Goal: Task Accomplishment & Management: Use online tool/utility

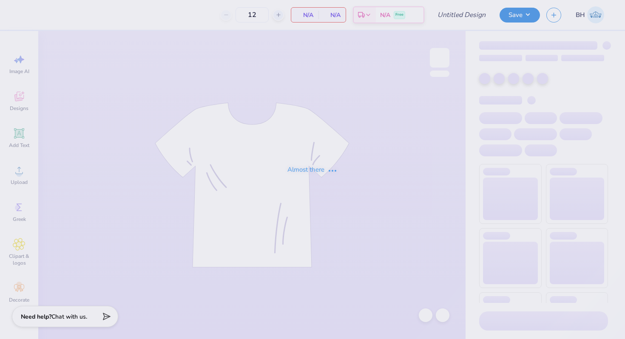
type input "in progress"
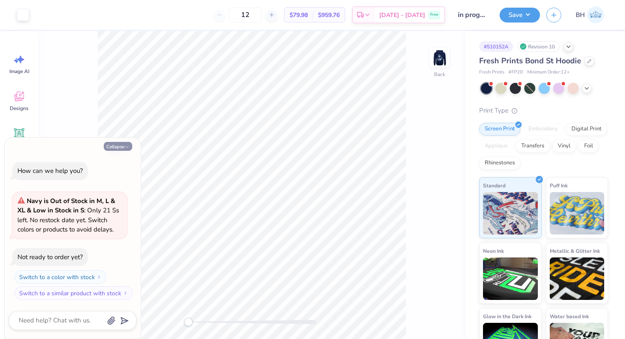
click at [125, 144] on button "Collapse" at bounding box center [118, 146] width 28 height 9
type textarea "x"
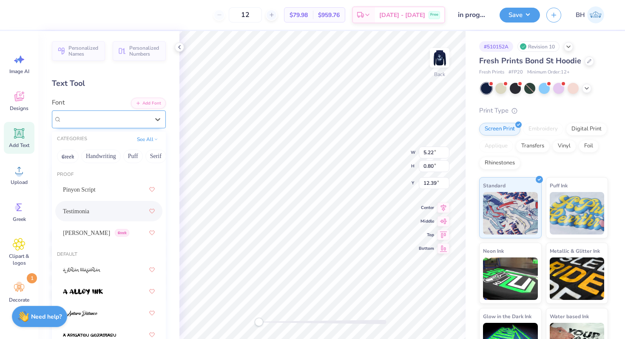
click at [101, 119] on div "Testimonia" at bounding box center [105, 119] width 89 height 13
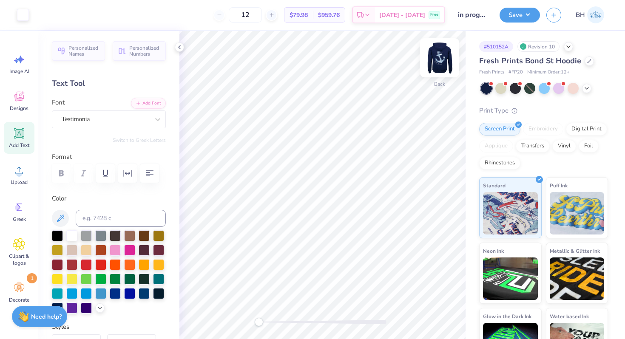
click at [440, 60] on img at bounding box center [439, 58] width 34 height 34
click at [509, 11] on button "Save" at bounding box center [519, 13] width 40 height 15
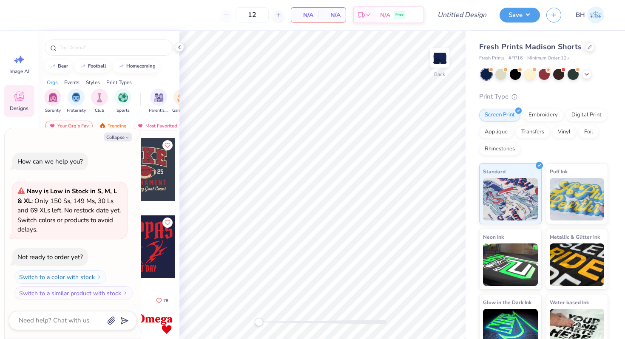
click at [129, 132] on div "Collapse How can we help you? Navy is Low in Stock in S, M, L & XL : Only 150 S…" at bounding box center [73, 233] width 136 height 211
click at [124, 134] on button "Collapse" at bounding box center [118, 137] width 28 height 9
type textarea "x"
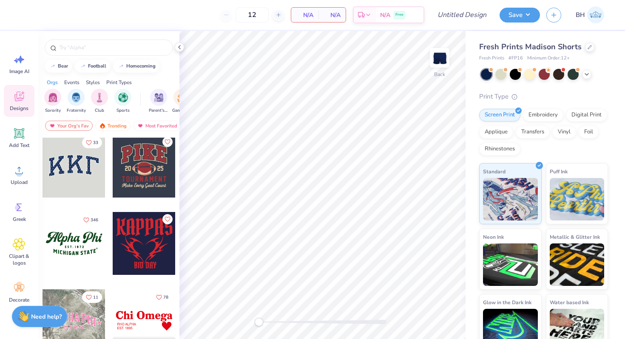
scroll to position [1, 0]
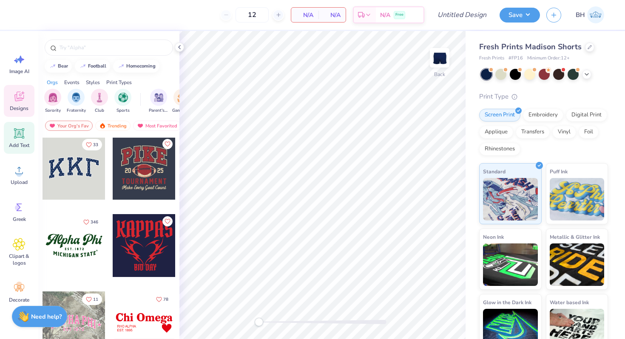
click at [25, 153] on div "Add Text" at bounding box center [19, 138] width 31 height 32
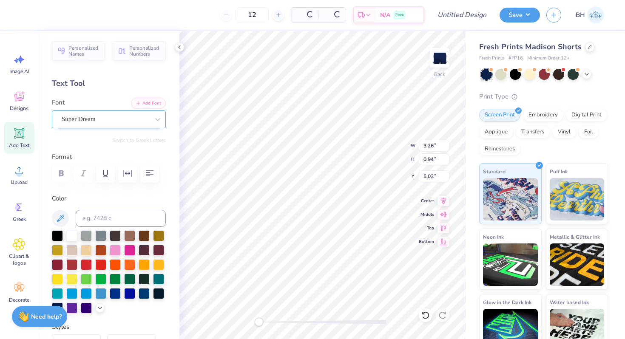
click at [86, 127] on div "Super Dream" at bounding box center [109, 120] width 114 height 18
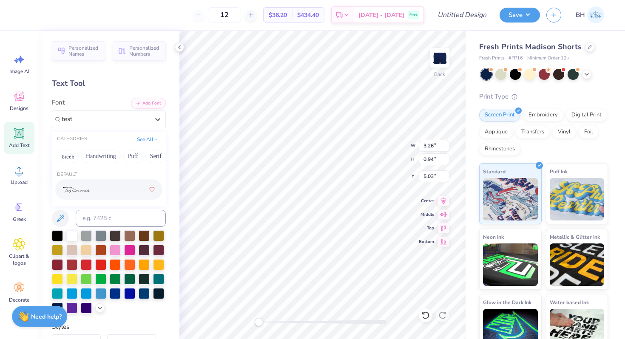
click at [84, 190] on img at bounding box center [76, 190] width 27 height 6
type input "test"
type textarea "Delta Gamma"
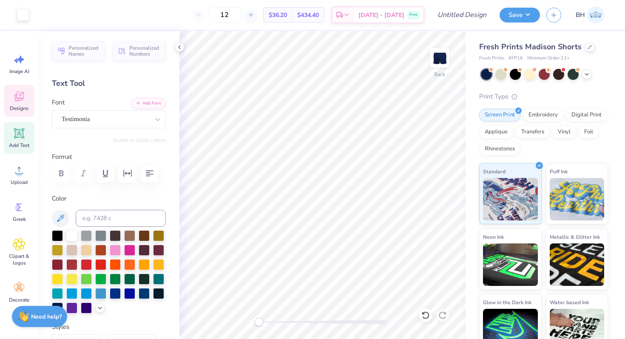
click at [23, 105] on span "Designs" at bounding box center [19, 108] width 19 height 7
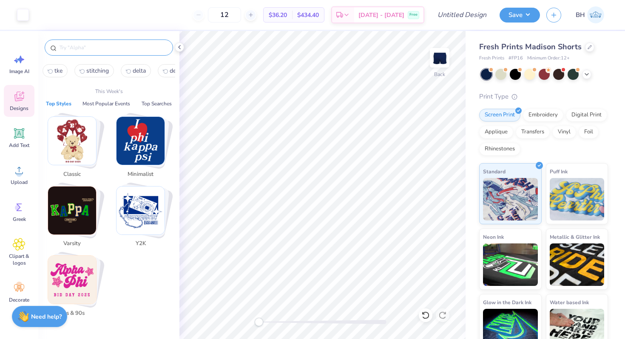
click at [94, 46] on input "text" at bounding box center [113, 47] width 109 height 9
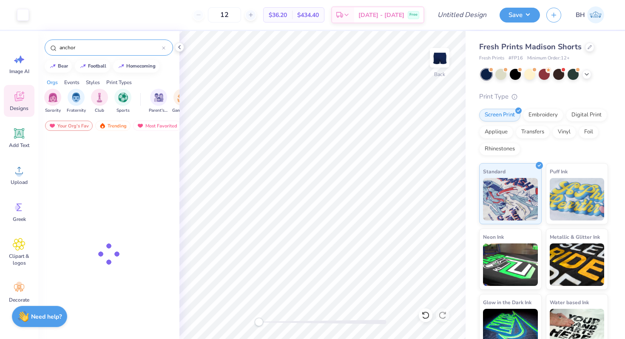
type input "anchor"
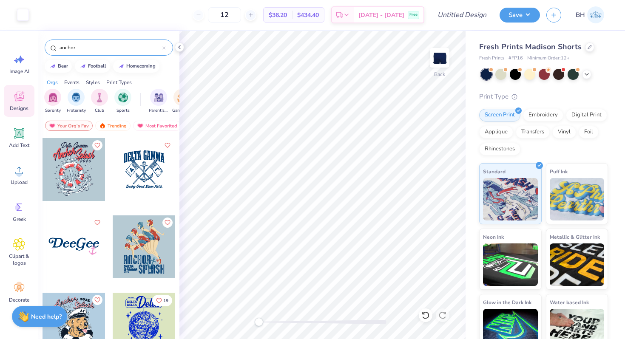
click at [141, 170] on div at bounding box center [144, 169] width 63 height 63
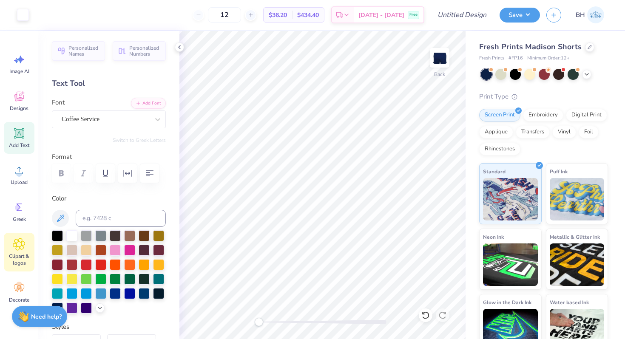
click at [21, 241] on icon at bounding box center [19, 244] width 12 height 13
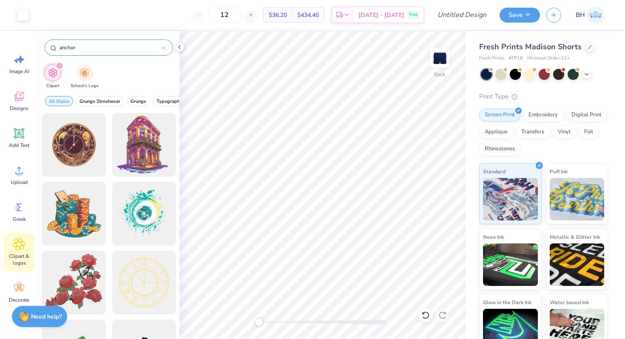
type input "anchor"
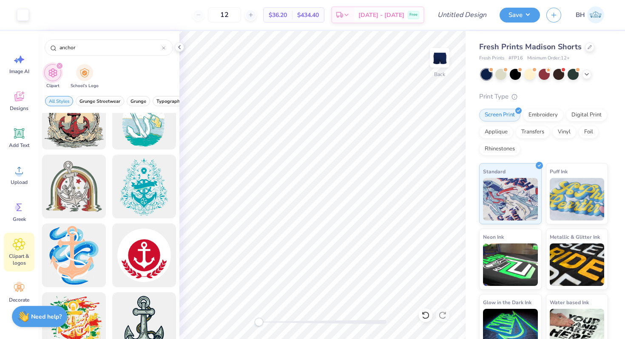
scroll to position [37, 0]
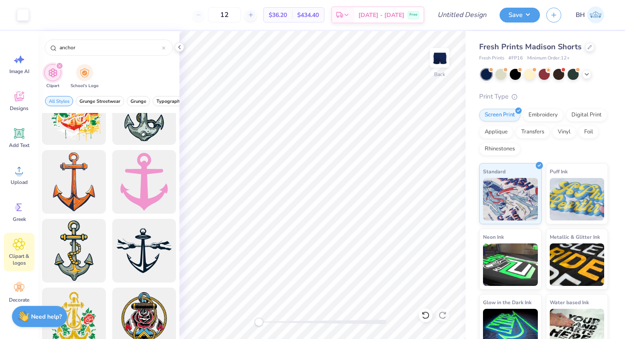
click at [111, 166] on div at bounding box center [109, 148] width 134 height 684
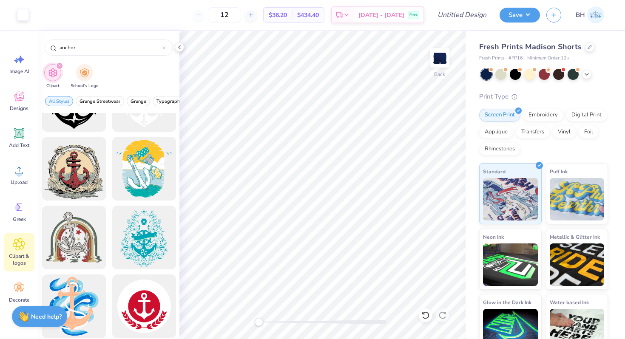
scroll to position [0, 0]
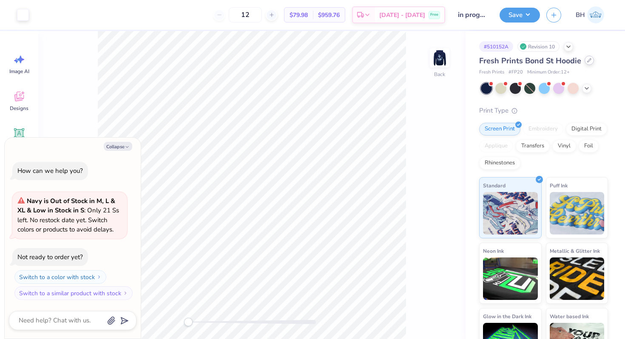
click at [584, 59] on div at bounding box center [588, 60] width 9 height 9
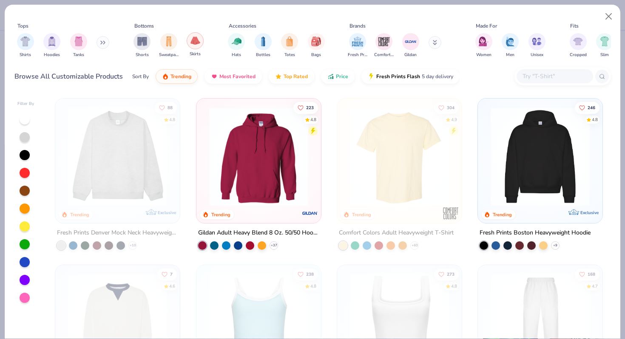
click at [193, 48] on div "filter for Skirts" at bounding box center [195, 40] width 17 height 17
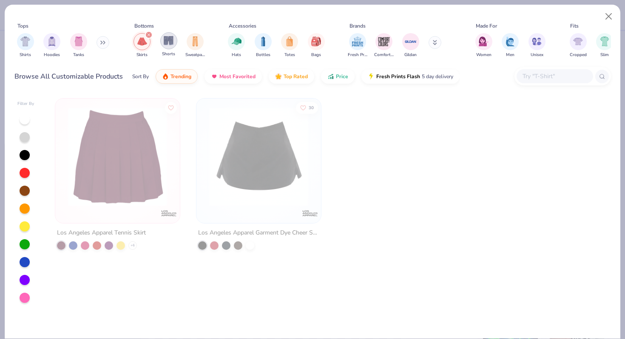
click at [171, 39] on img "filter for Shorts" at bounding box center [169, 41] width 10 height 10
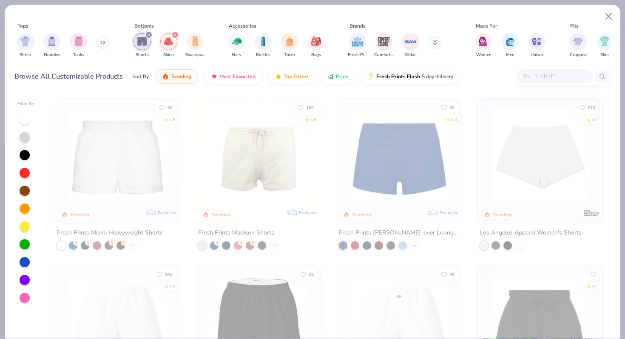
click at [148, 33] on div "filter for Shorts" at bounding box center [149, 35] width 8 height 8
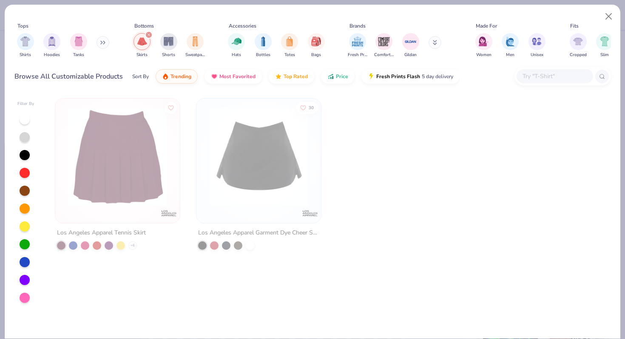
click at [148, 38] on div "filter for Skirts" at bounding box center [149, 35] width 8 height 8
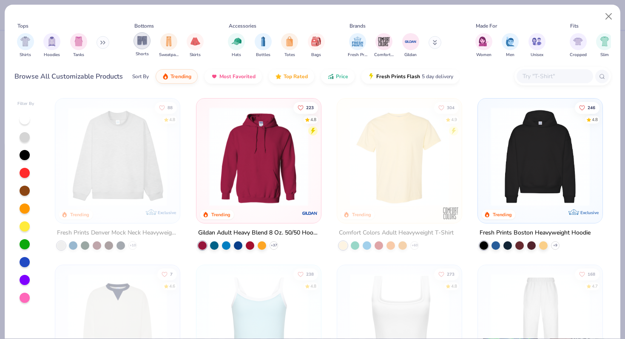
click at [144, 45] on img "filter for Shorts" at bounding box center [142, 41] width 10 height 10
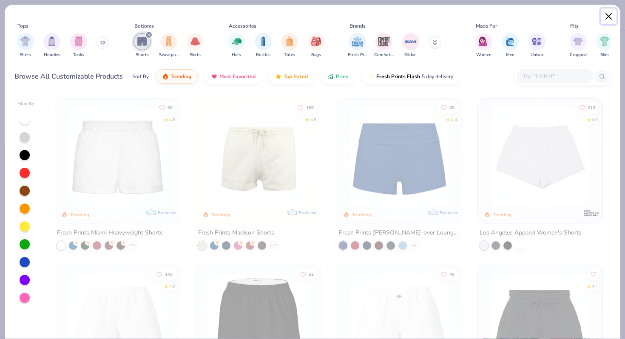
click at [604, 13] on button "Close" at bounding box center [609, 17] width 16 height 16
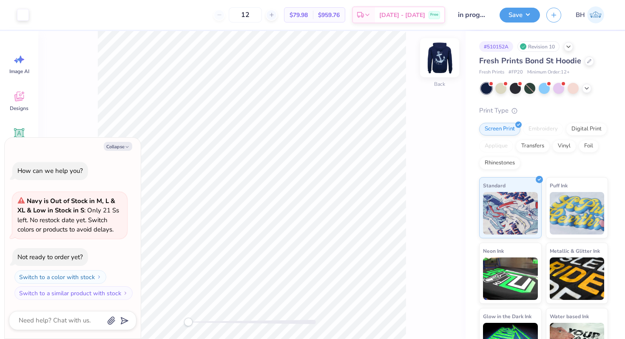
click at [444, 60] on img at bounding box center [439, 58] width 34 height 34
click at [438, 55] on img at bounding box center [439, 58] width 34 height 34
click at [429, 55] on div "Back" at bounding box center [251, 185] width 427 height 308
click at [434, 55] on img at bounding box center [439, 58] width 34 height 34
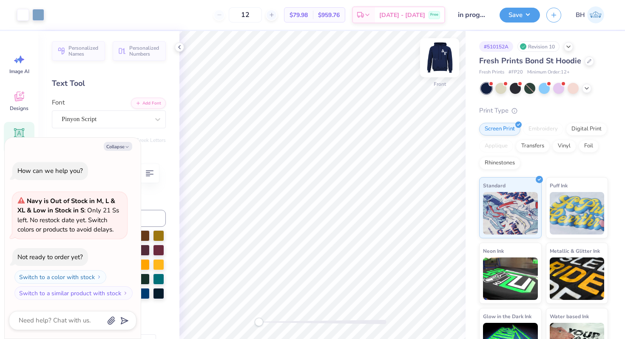
click at [442, 62] on img at bounding box center [439, 58] width 34 height 34
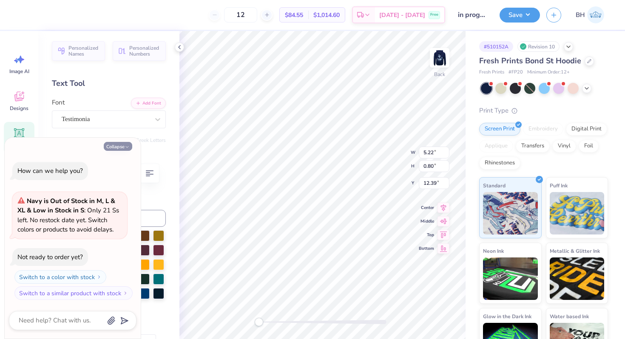
click at [120, 146] on button "Collapse" at bounding box center [118, 146] width 28 height 9
type textarea "x"
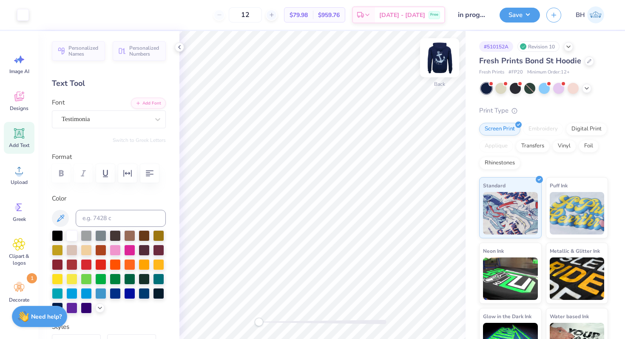
click at [444, 57] on img at bounding box center [439, 58] width 34 height 34
click at [435, 67] on img at bounding box center [439, 58] width 34 height 34
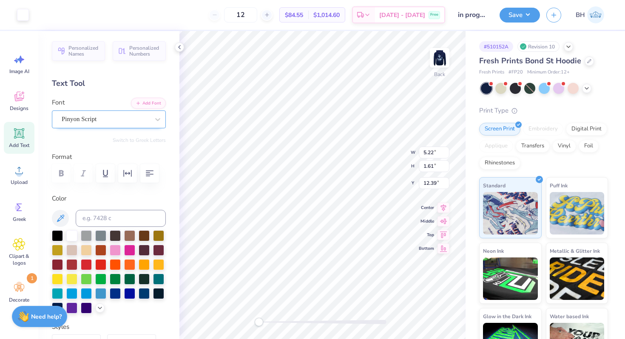
click at [82, 116] on div "Pinyon Script" at bounding box center [105, 119] width 89 height 13
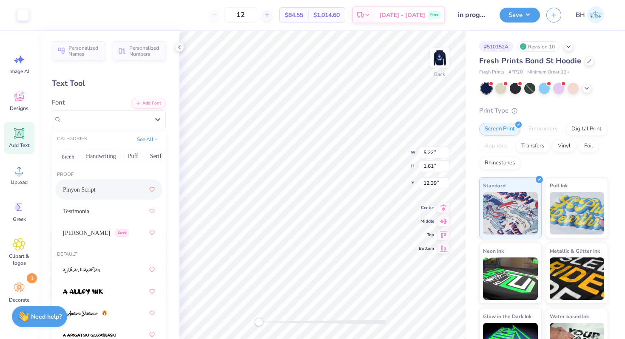
click at [85, 188] on span "Pinyon Script" at bounding box center [79, 189] width 33 height 9
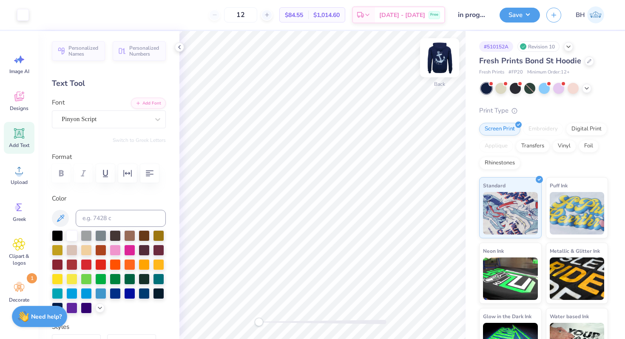
click at [436, 54] on img at bounding box center [439, 58] width 34 height 34
type input "8.61"
type input "3.76"
type input "15.92"
click at [169, 131] on div "Personalized Names Personalized Numbers Text Tool Add Font Font Pinyon Script S…" at bounding box center [108, 185] width 141 height 308
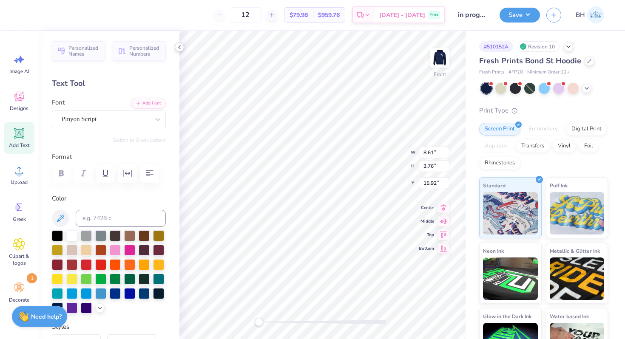
click at [178, 46] on icon at bounding box center [179, 47] width 7 height 7
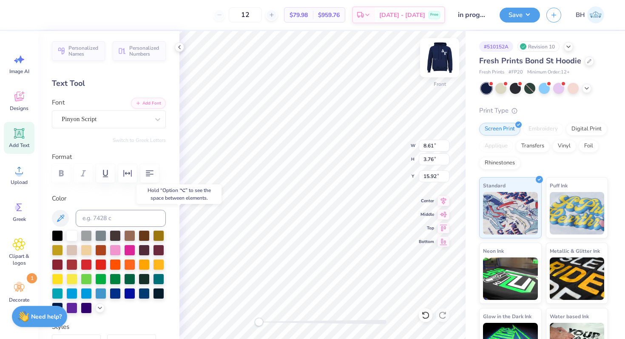
click at [444, 56] on img at bounding box center [439, 58] width 34 height 34
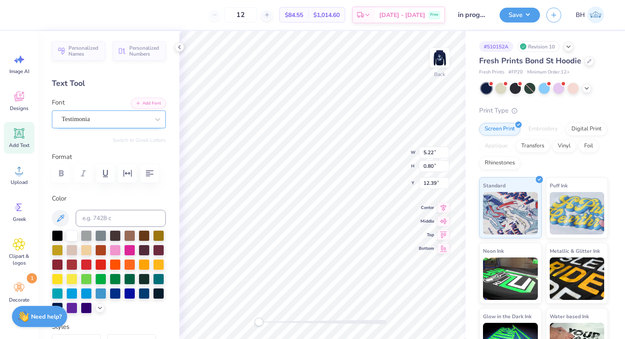
click at [108, 122] on div "Testimonia" at bounding box center [105, 119] width 89 height 13
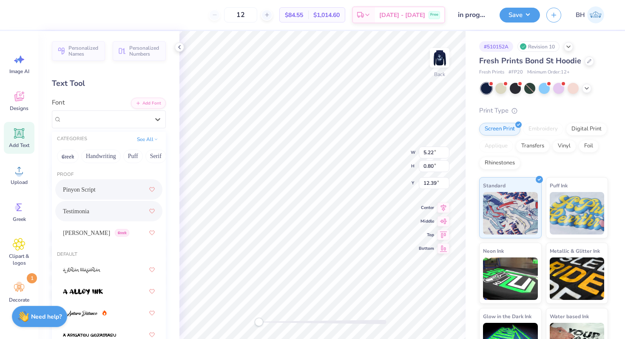
click at [85, 193] on span "Pinyon Script" at bounding box center [79, 189] width 33 height 9
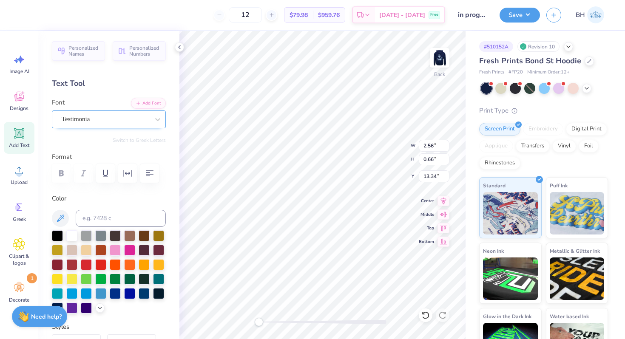
click at [96, 126] on div "Testimonia" at bounding box center [109, 120] width 114 height 18
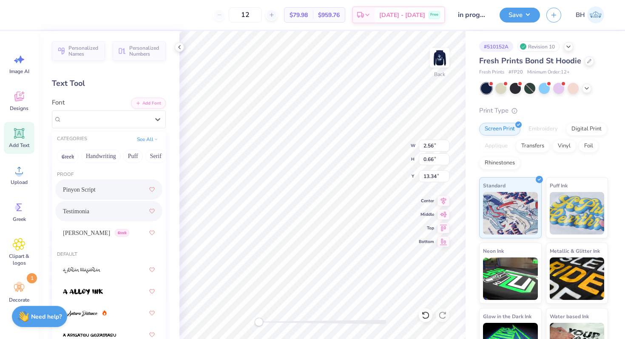
click at [94, 195] on div "Pinyon Script" at bounding box center [109, 189] width 92 height 15
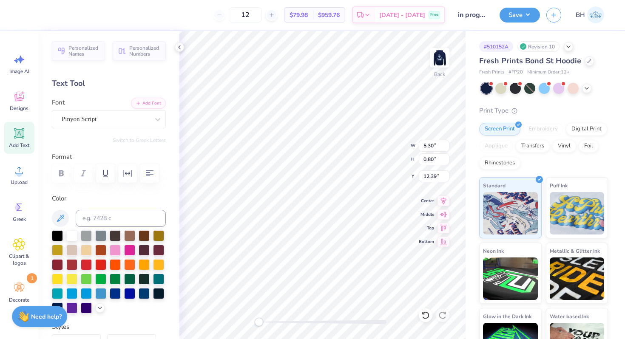
type input "3.11"
type input "0.76"
type input "13.24"
type input "3.11"
type input "0.76"
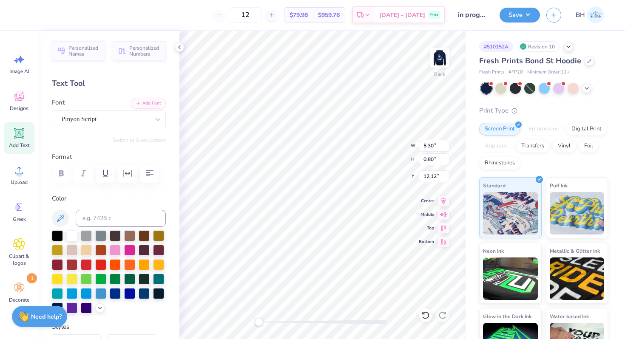
type input "12.91"
drag, startPoint x: 260, startPoint y: 322, endPoint x: 286, endPoint y: 322, distance: 25.9
click at [286, 322] on div "Accessibility label" at bounding box center [284, 322] width 9 height 9
type input "5.30"
type input "0.80"
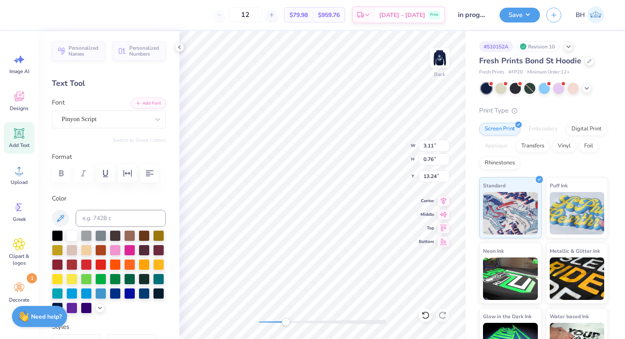
type input "12.12"
type input "2.79"
type input "0.68"
type input "12.92"
type input "5.30"
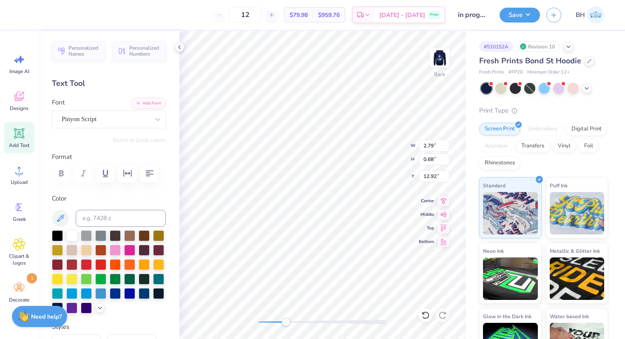
type input "0.80"
type input "11.29"
drag, startPoint x: 286, startPoint y: 320, endPoint x: 279, endPoint y: 320, distance: 6.4
click at [279, 320] on div "Accessibility label" at bounding box center [282, 322] width 9 height 9
drag, startPoint x: 284, startPoint y: 319, endPoint x: 264, endPoint y: 319, distance: 19.6
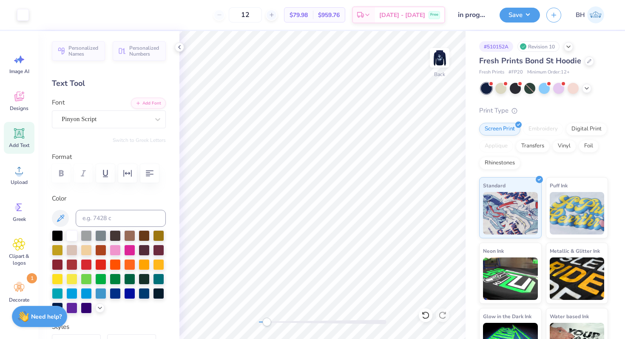
click at [264, 319] on div at bounding box center [323, 322] width 128 height 9
click at [242, 322] on div "Back" at bounding box center [322, 185] width 286 height 308
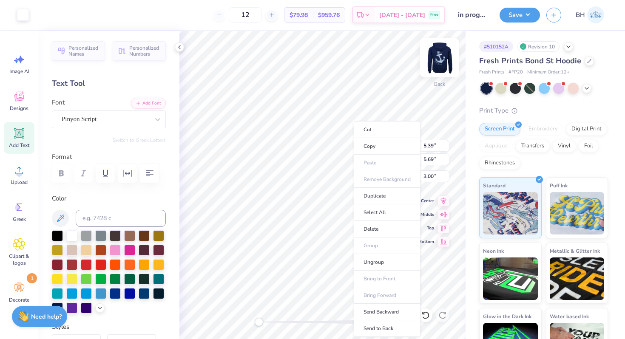
drag, startPoint x: 263, startPoint y: 322, endPoint x: 434, endPoint y: 71, distance: 303.9
click at [367, 258] on li "Ungroup" at bounding box center [387, 262] width 67 height 17
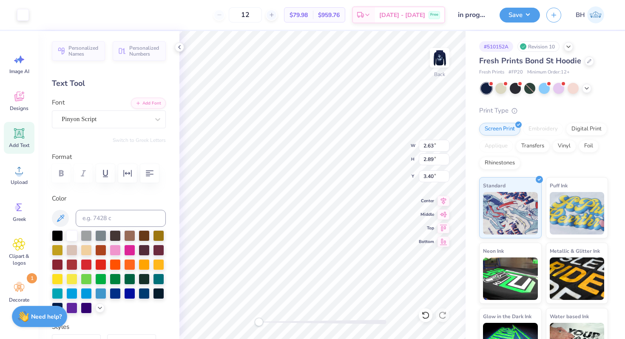
type input "4.36"
click at [435, 59] on img at bounding box center [439, 58] width 34 height 34
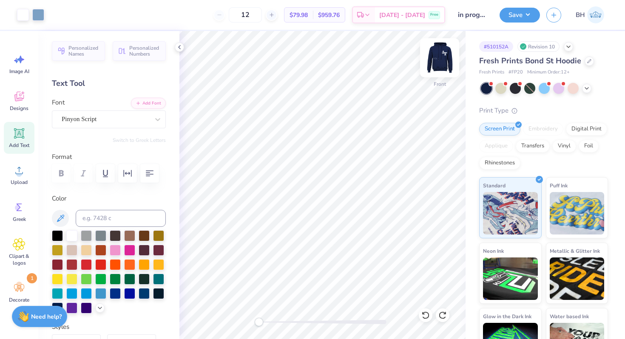
click at [431, 62] on img at bounding box center [439, 58] width 34 height 34
click at [520, 16] on button "Save" at bounding box center [519, 13] width 40 height 15
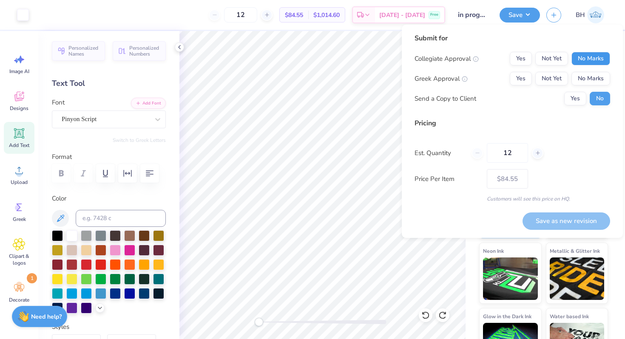
click at [605, 61] on button "No Marks" at bounding box center [590, 59] width 39 height 14
click at [522, 79] on button "Yes" at bounding box center [521, 79] width 22 height 14
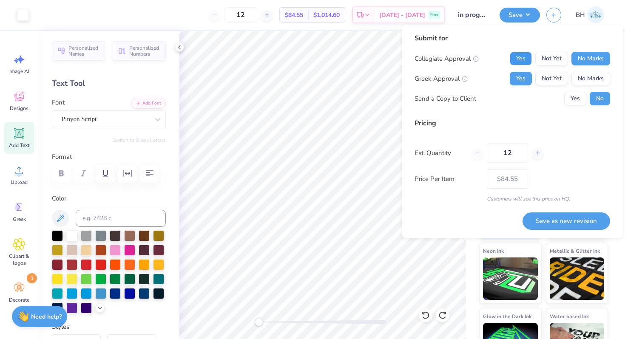
click at [521, 57] on button "Yes" at bounding box center [521, 59] width 22 height 14
click at [547, 225] on button "Save as new revision" at bounding box center [566, 221] width 88 height 17
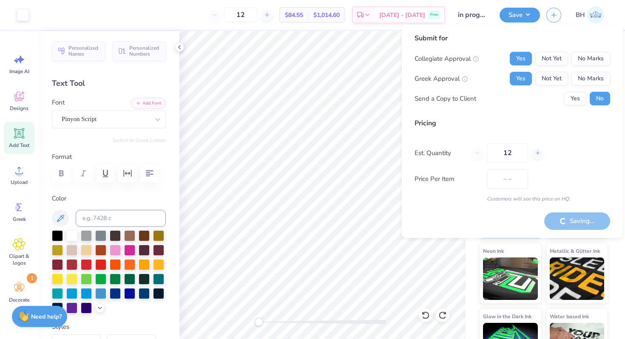
type input "$84.55"
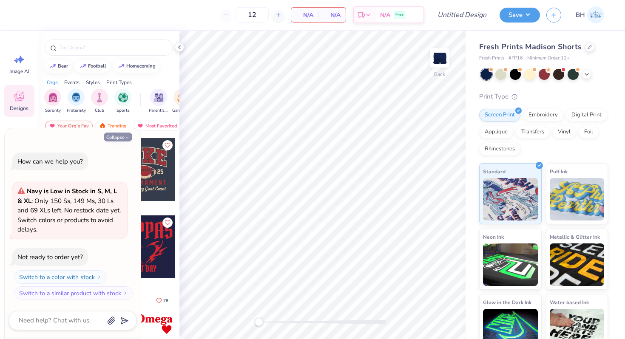
click at [120, 135] on button "Collapse" at bounding box center [118, 137] width 28 height 9
type textarea "x"
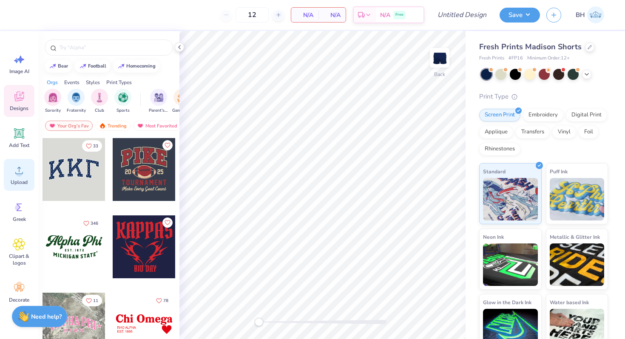
click at [21, 176] on icon at bounding box center [19, 170] width 13 height 13
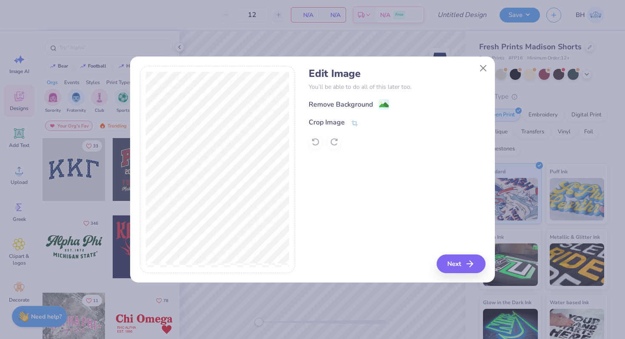
click at [335, 99] on div "Remove Background" at bounding box center [349, 104] width 80 height 11
click at [333, 108] on div "Remove Background Crop Image" at bounding box center [397, 124] width 176 height 50
click at [332, 96] on div "Edit Image You’ll be able to do all of this later too. Remove Background Crop I…" at bounding box center [397, 108] width 176 height 81
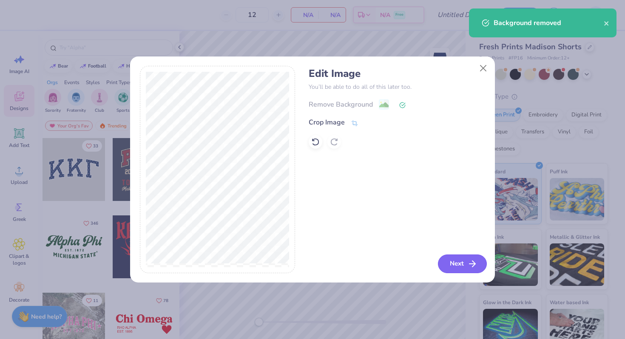
click at [462, 264] on button "Next" at bounding box center [462, 264] width 49 height 19
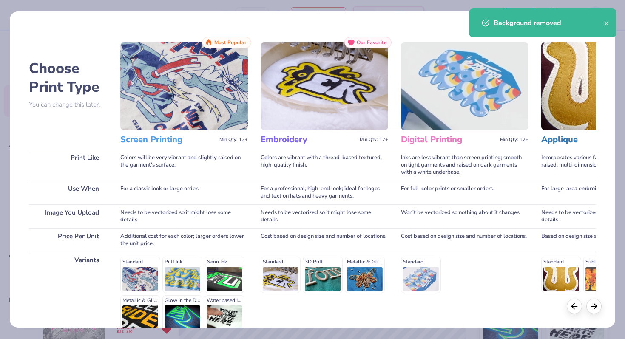
scroll to position [85, 0]
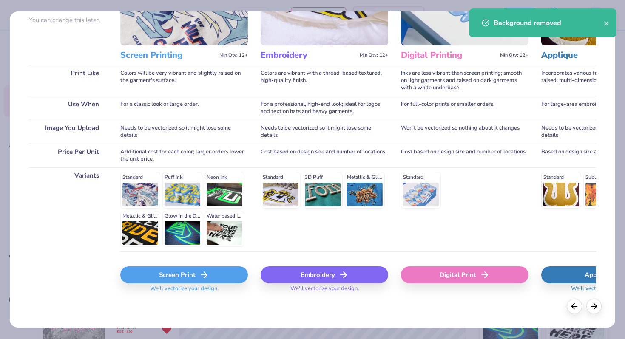
click at [164, 281] on div "Screen Print" at bounding box center [184, 275] width 128 height 17
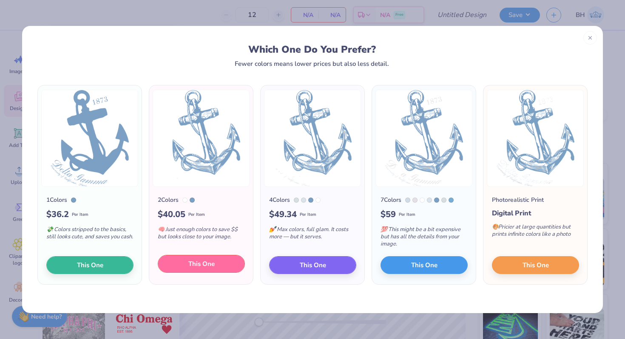
click at [186, 258] on button "This One" at bounding box center [201, 264] width 87 height 18
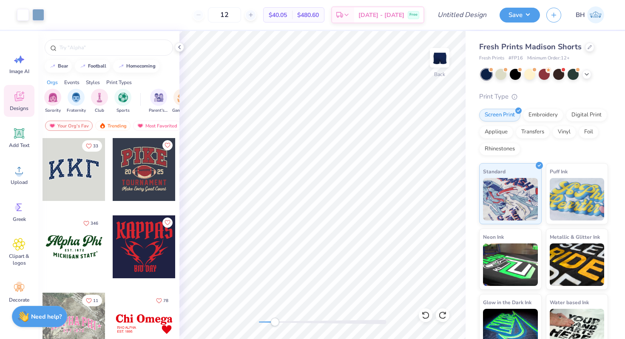
drag, startPoint x: 260, startPoint y: 323, endPoint x: 278, endPoint y: 321, distance: 18.8
click at [278, 322] on div "Accessibility label" at bounding box center [274, 322] width 9 height 9
drag, startPoint x: 275, startPoint y: 324, endPoint x: 258, endPoint y: 324, distance: 17.9
click at [271, 324] on div "Accessibility label" at bounding box center [275, 322] width 9 height 9
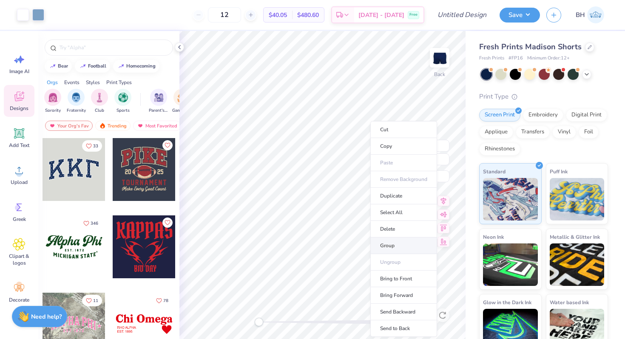
click at [383, 243] on li "Group" at bounding box center [403, 246] width 67 height 17
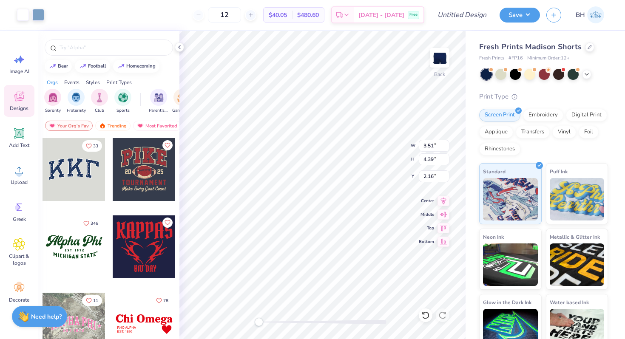
type input "4.42"
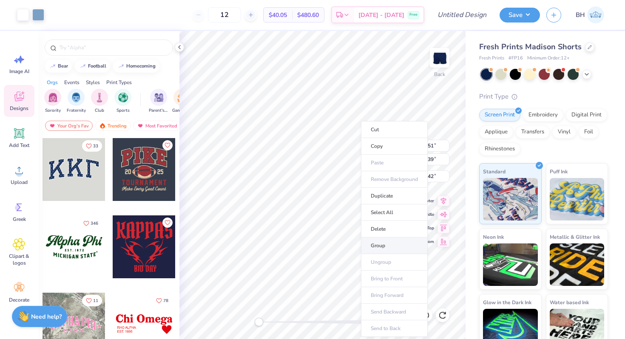
click at [372, 245] on li "Group" at bounding box center [394, 246] width 67 height 17
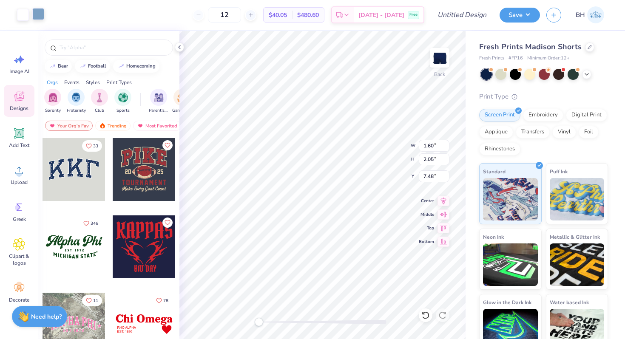
click at [35, 19] on div at bounding box center [38, 14] width 12 height 12
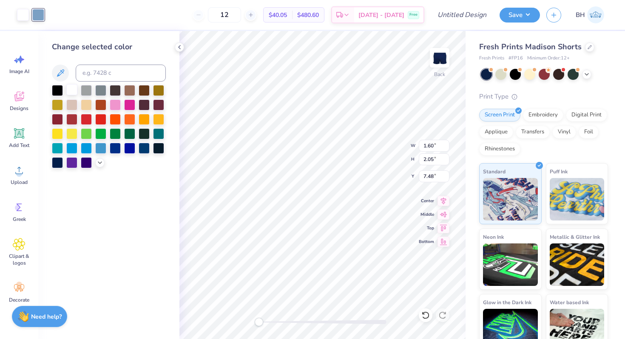
click at [75, 88] on div at bounding box center [71, 89] width 11 height 11
click at [115, 149] on div at bounding box center [115, 147] width 11 height 11
click at [144, 148] on div at bounding box center [144, 147] width 11 height 11
click at [130, 143] on div at bounding box center [129, 147] width 11 height 11
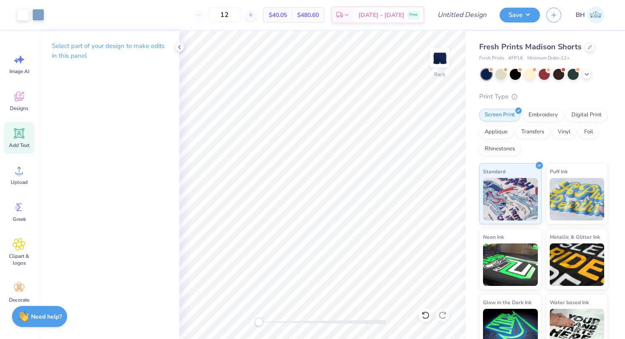
click at [24, 131] on icon at bounding box center [19, 133] width 13 height 13
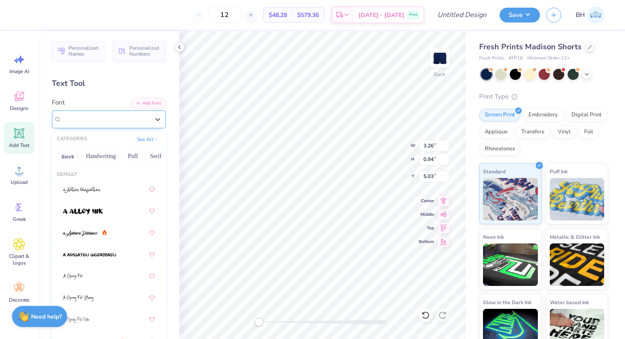
click at [90, 121] on div "Super Dream" at bounding box center [105, 119] width 89 height 13
click at [91, 156] on button "Serif" at bounding box center [93, 157] width 21 height 14
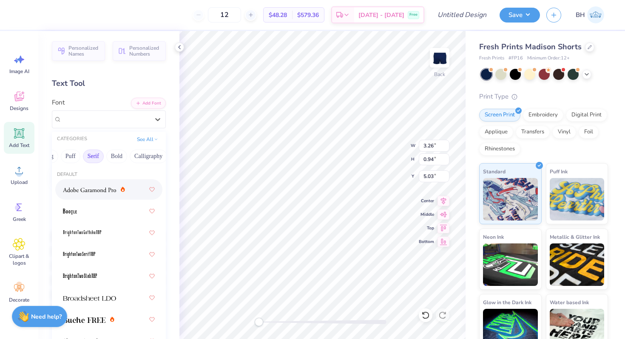
click at [93, 191] on img at bounding box center [89, 190] width 53 height 6
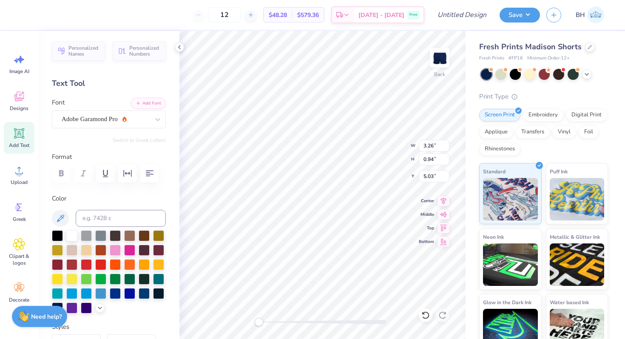
scroll to position [0, 0]
type textarea "DELTA GAMMA"
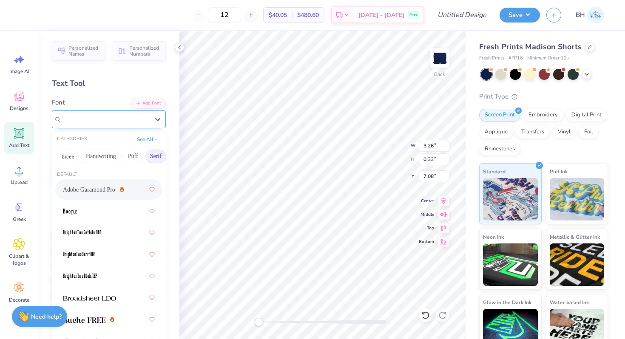
click at [119, 125] on div "Adobe Garamond Pro" at bounding box center [105, 119] width 89 height 13
click at [72, 161] on button "Greek" at bounding box center [68, 157] width 22 height 14
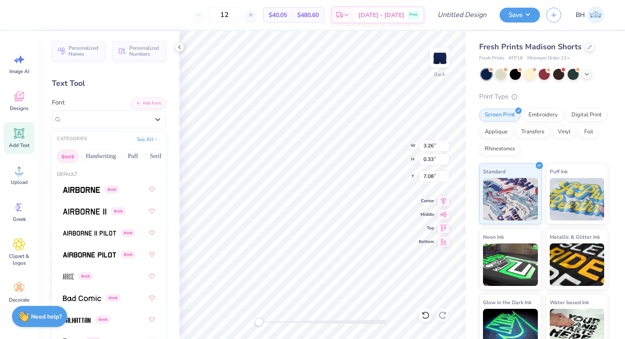
click at [102, 131] on div "Personalized Names Personalized Numbers Text Tool Add Font Font option Adobe Ga…" at bounding box center [108, 185] width 141 height 308
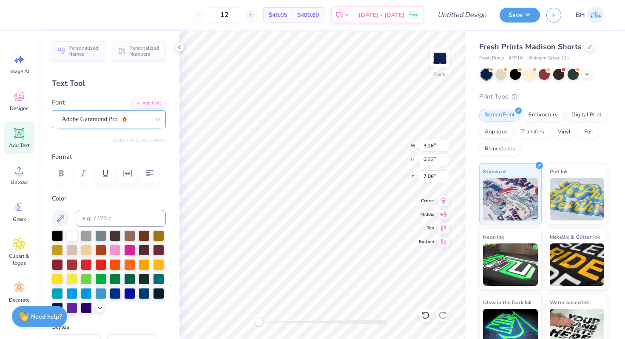
click at [101, 122] on div "Adobe Garamond Pro" at bounding box center [105, 119] width 89 height 13
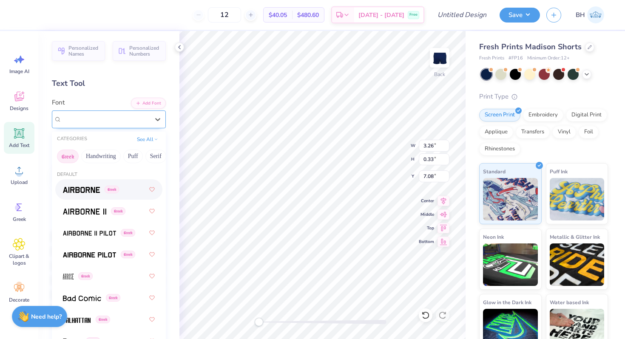
click at [92, 125] on div at bounding box center [106, 118] width 88 height 11
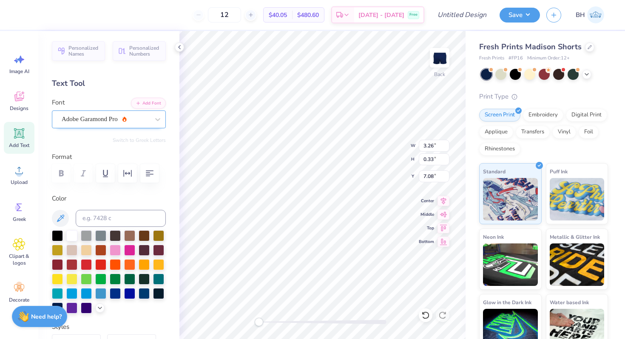
click at [74, 119] on div "Adobe Garamond Pro" at bounding box center [105, 119] width 89 height 13
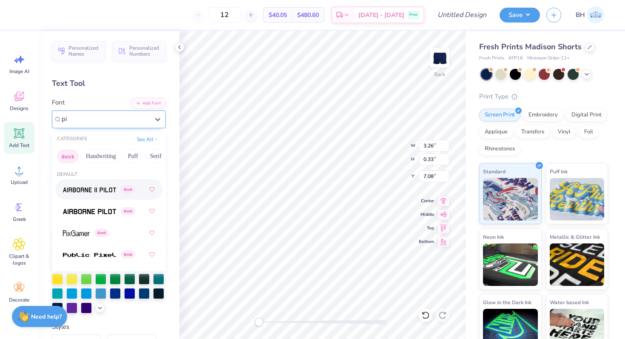
type input "p"
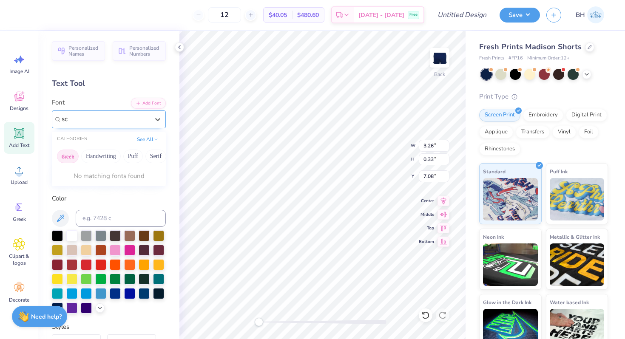
type input "s"
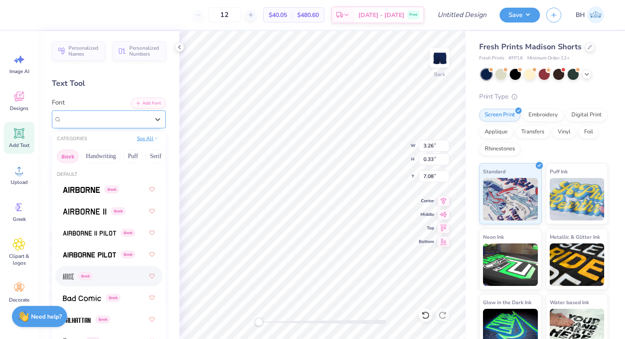
click at [147, 141] on button "See All" at bounding box center [147, 138] width 26 height 9
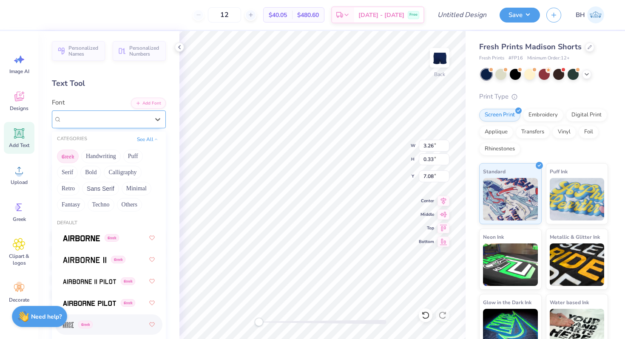
click at [120, 123] on div "Adobe Garamond Pro" at bounding box center [106, 119] width 88 height 10
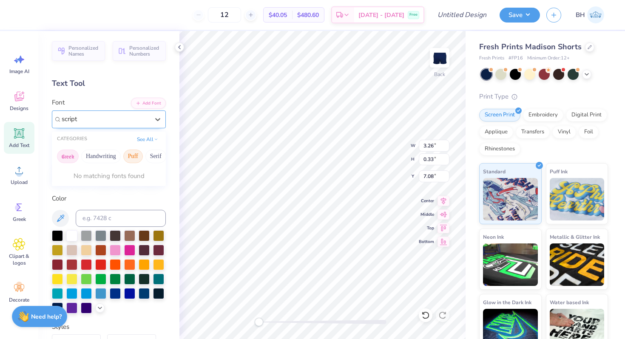
click at [137, 159] on button "Puff" at bounding box center [133, 157] width 20 height 14
click at [148, 158] on button "Serif" at bounding box center [155, 157] width 21 height 14
click at [96, 165] on div "Greek Handwriting Puff Serif Bold Calligraphy Retro Sans Serif Minimal Fantasy …" at bounding box center [109, 156] width 114 height 19
click at [96, 160] on button "Handwriting" at bounding box center [101, 157] width 40 height 14
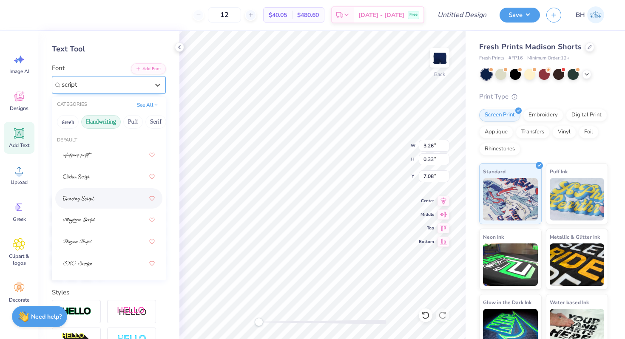
scroll to position [43, 0]
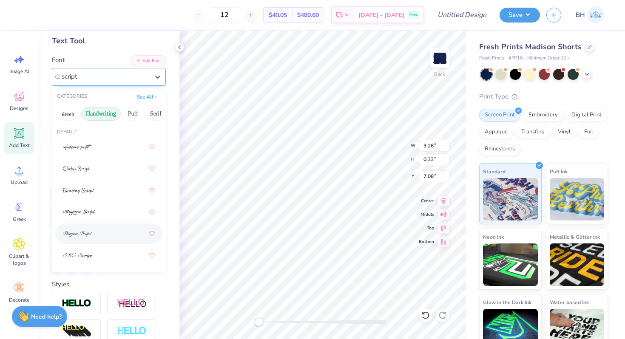
click at [93, 229] on div at bounding box center [109, 233] width 92 height 15
type input "script"
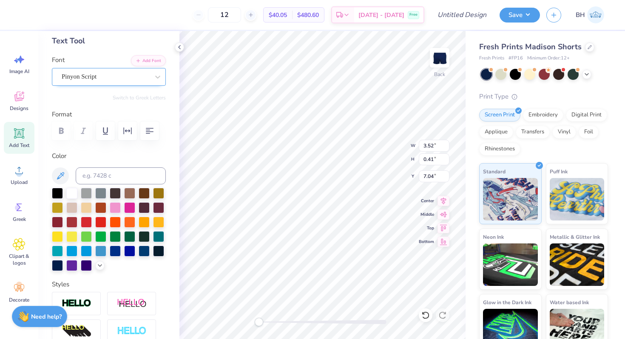
click at [470, 230] on div "12 $40.05 Per Item $480.60 Total Est. Delivery Sep 20 - 23 Free Design Title Sa…" at bounding box center [312, 169] width 625 height 339
type textarea "Delta Gamma"
click at [98, 77] on div "Pinyon Script" at bounding box center [105, 76] width 89 height 13
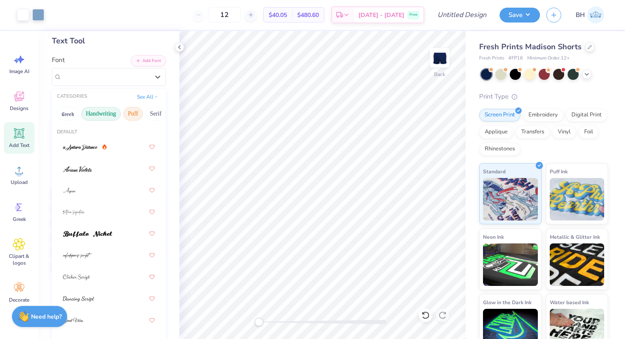
scroll to position [0, 13]
click at [121, 115] on button "Puff" at bounding box center [120, 114] width 20 height 14
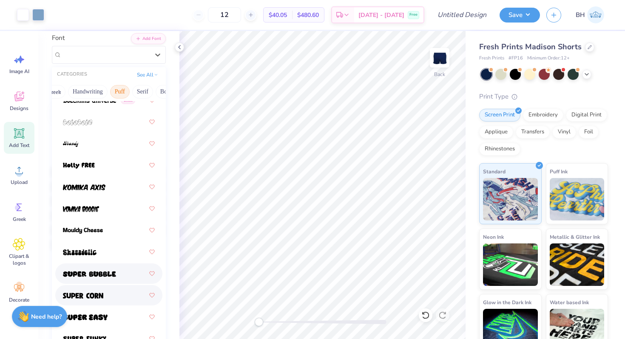
scroll to position [80, 0]
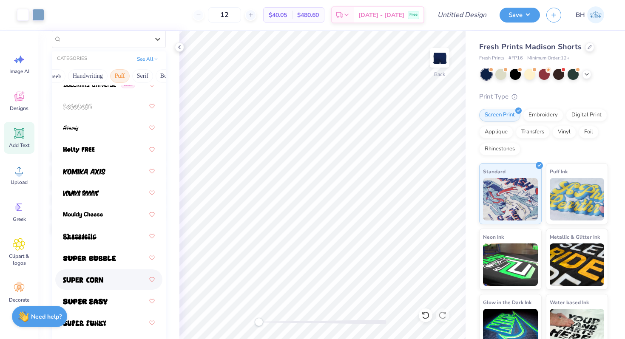
click at [99, 284] on span at bounding box center [83, 279] width 40 height 9
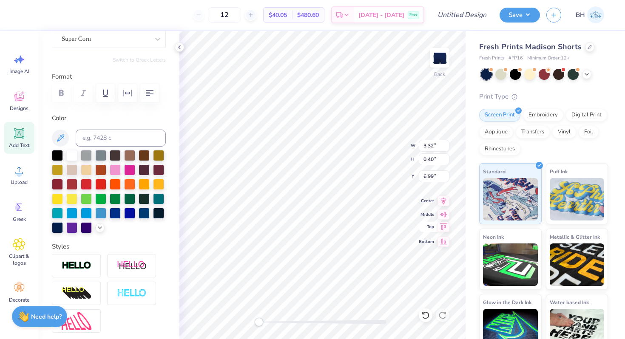
scroll to position [0, 0]
type textarea "DeeGEE"
type input "1.29"
type input "1.65"
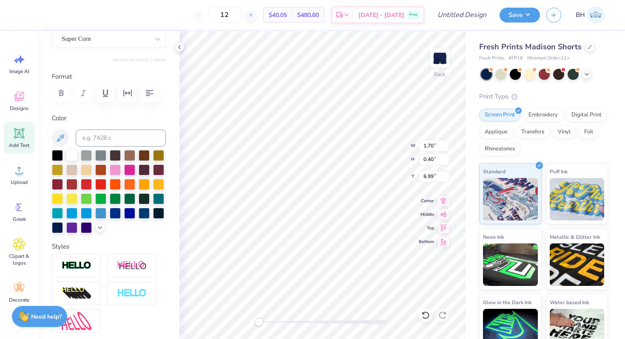
type input "7.77"
type input "8.13"
type input "8.12"
type input "2.96"
type input "1.20"
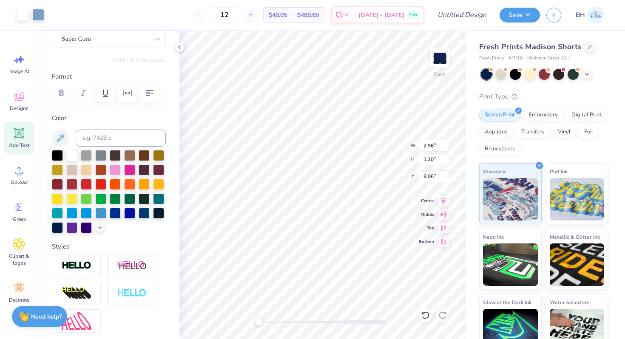
type input "8.43"
type input "8.25"
type input "0.93"
type input "1.18"
type input "8.12"
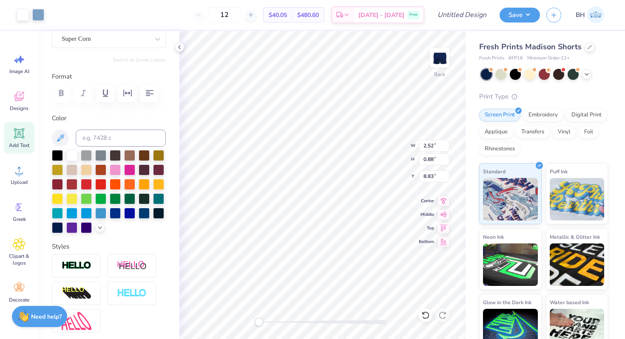
type input "8.73"
click at [433, 52] on img at bounding box center [439, 58] width 34 height 34
click at [437, 56] on img at bounding box center [439, 58] width 34 height 34
click at [26, 107] on span "Designs" at bounding box center [19, 108] width 19 height 7
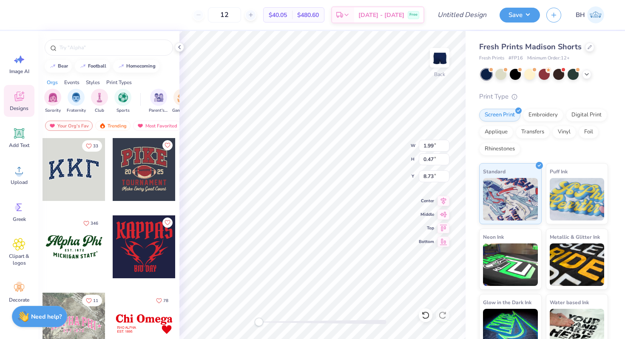
click at [366, 318] on div at bounding box center [323, 322] width 128 height 9
drag, startPoint x: 364, startPoint y: 321, endPoint x: 261, endPoint y: 321, distance: 102.9
click at [261, 321] on div "Accessibility label" at bounding box center [261, 322] width 9 height 9
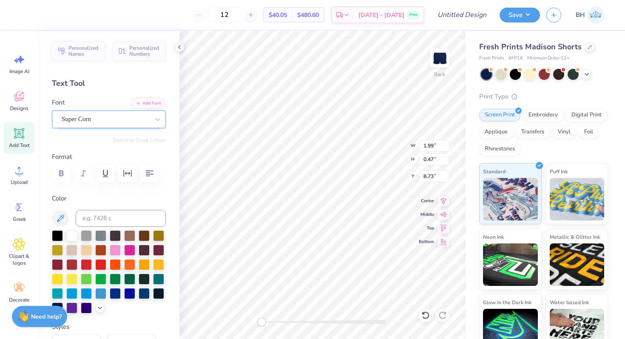
click at [70, 124] on div at bounding box center [106, 118] width 88 height 11
click at [159, 156] on button "Serif" at bounding box center [155, 157] width 21 height 14
click at [99, 159] on button "Handwriting" at bounding box center [101, 157] width 40 height 14
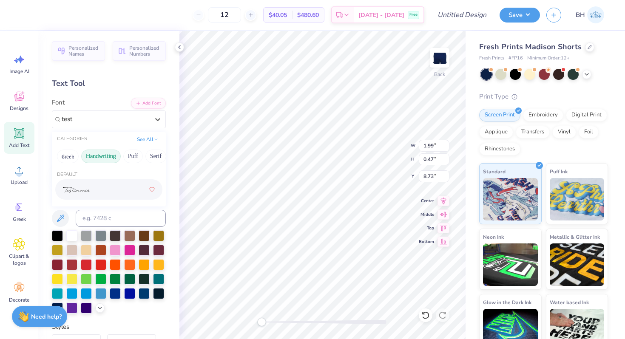
click at [85, 195] on div at bounding box center [109, 189] width 92 height 15
type input "test"
type textarea "DeeGee"
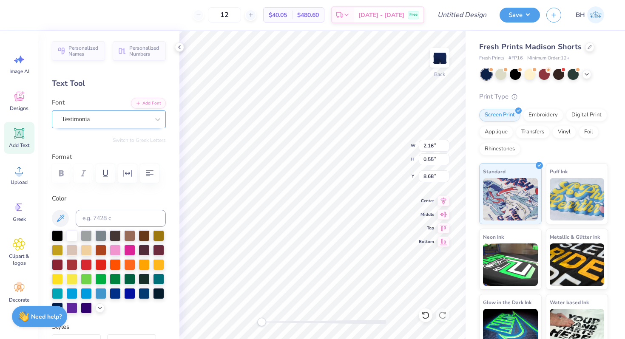
click at [82, 123] on div "Testimonia" at bounding box center [105, 119] width 89 height 13
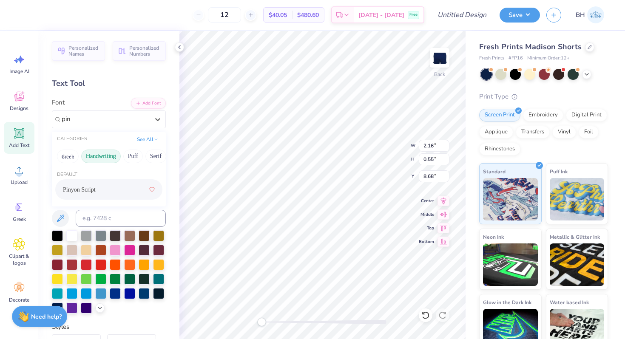
click at [79, 191] on span "Pinyon Script" at bounding box center [79, 189] width 33 height 9
type input "pin"
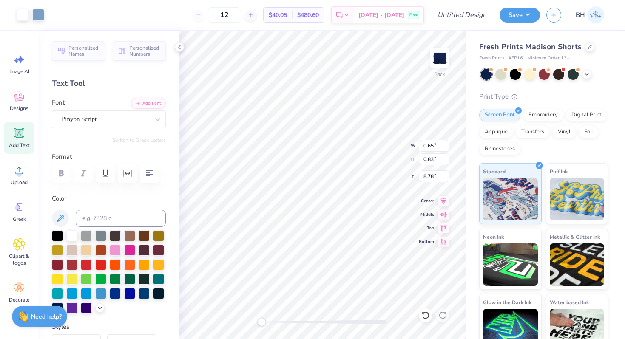
type input "0.65"
type input "0.83"
type input "8.78"
click at [428, 242] on div "Back W 0.65 0.65 " H 0.83 0.83 " Y 8.78 8.78 " Center Middle Top Bottom" at bounding box center [322, 185] width 286 height 308
click at [256, 324] on div "Accessibility label" at bounding box center [259, 322] width 9 height 9
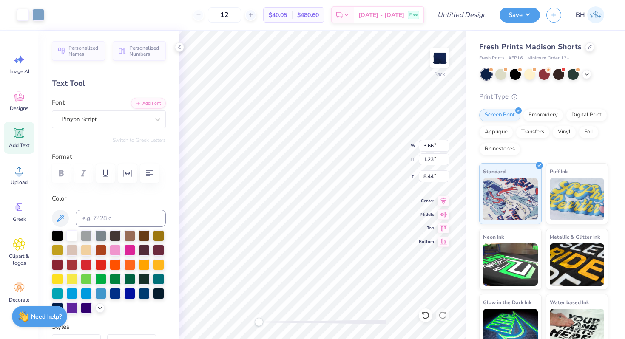
type input "8.30"
type input "3.61"
type input "1.25"
type input "8.16"
type input "0.97"
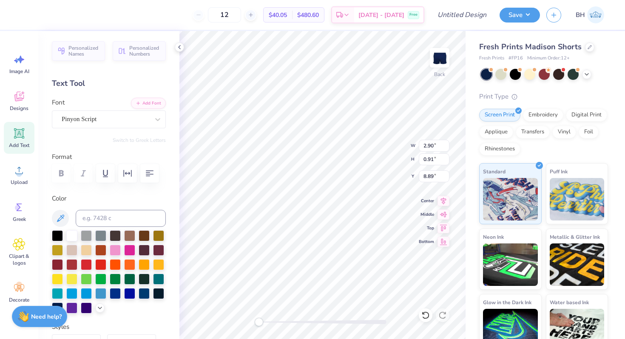
type input "1.24"
type input "8.16"
type input "2.90"
type input "0.91"
type input "8.78"
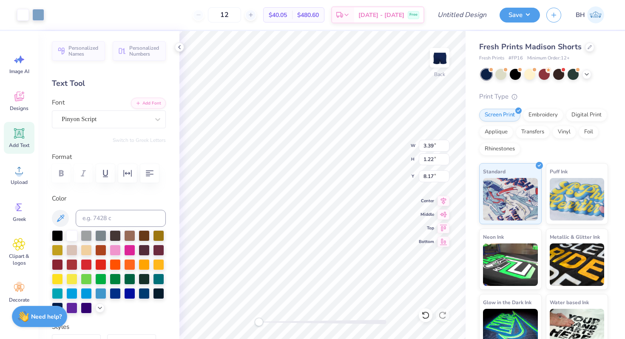
type input "8.31"
click at [430, 48] on img at bounding box center [439, 58] width 34 height 34
click at [439, 56] on img at bounding box center [439, 58] width 34 height 34
click at [447, 4] on div "Design Title" at bounding box center [462, 15] width 62 height 30
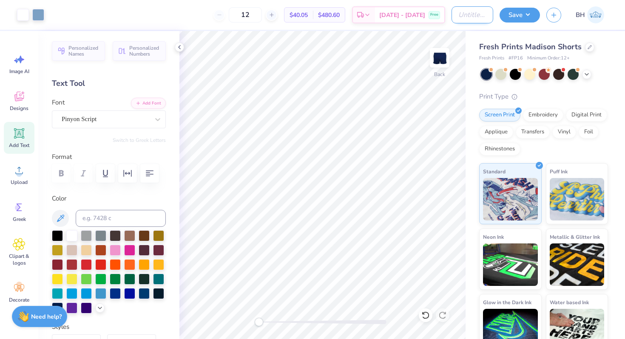
click at [451, 14] on input "Design Title" at bounding box center [472, 14] width 42 height 17
type input "Shorts"
click at [541, 18] on div "Save BH" at bounding box center [561, 15] width 125 height 30
click at [530, 17] on button "Save" at bounding box center [519, 13] width 40 height 15
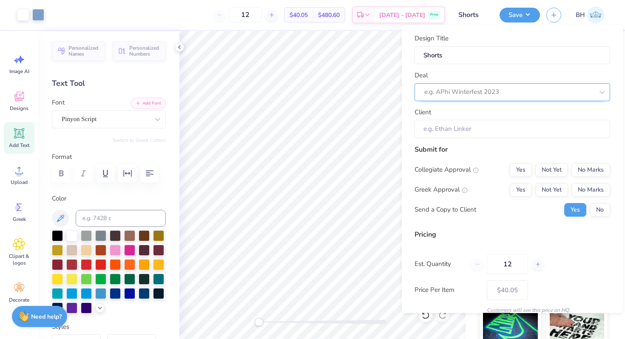
click at [453, 94] on div at bounding box center [508, 91] width 169 height 11
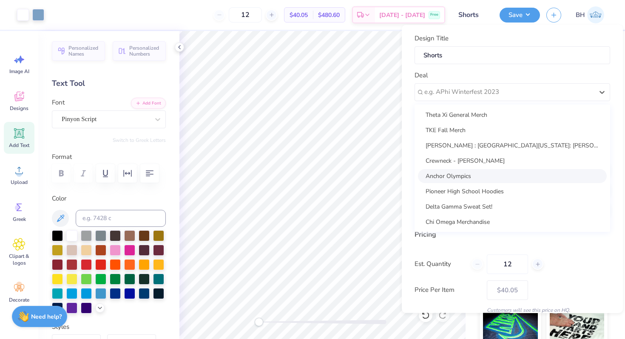
scroll to position [4, 0]
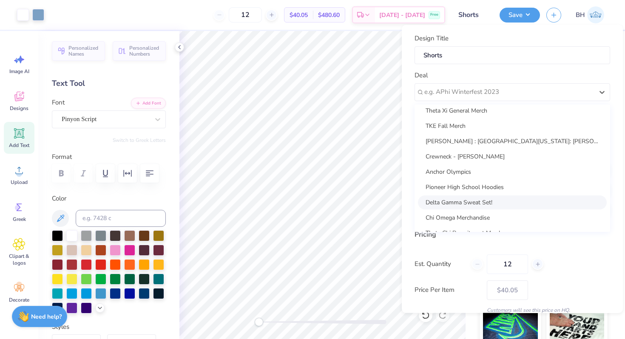
click at [442, 202] on div "Delta Gamma Sweat Set!" at bounding box center [512, 202] width 189 height 14
type input "Sammy Jackovich"
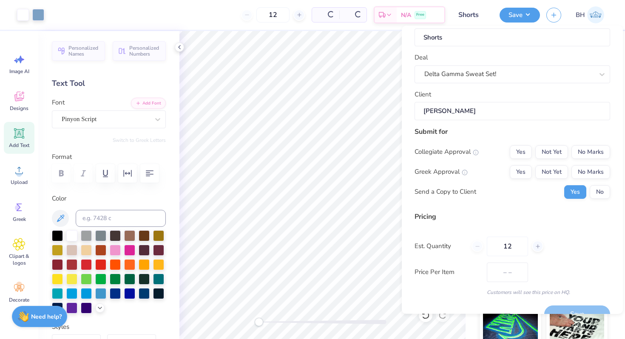
scroll to position [20, 0]
click at [588, 150] on button "No Marks" at bounding box center [590, 151] width 39 height 14
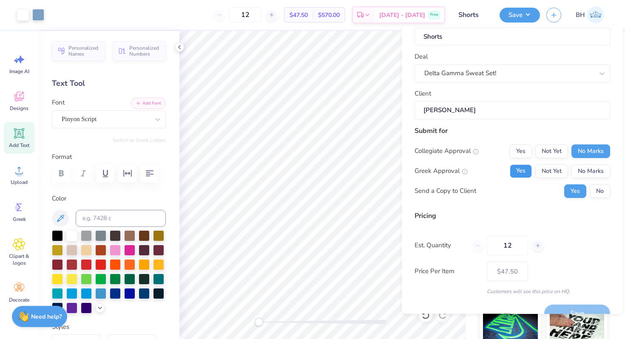
click at [524, 176] on button "Yes" at bounding box center [521, 171] width 22 height 14
click at [607, 192] on button "No" at bounding box center [600, 191] width 20 height 14
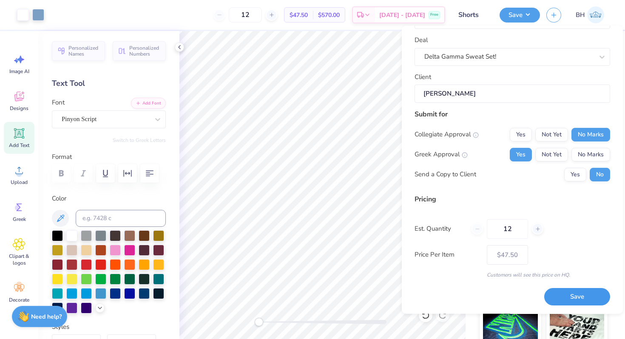
click at [581, 301] on button "Save" at bounding box center [577, 297] width 66 height 17
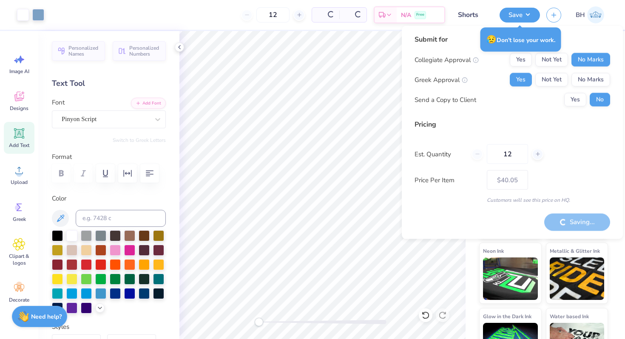
type input "– –"
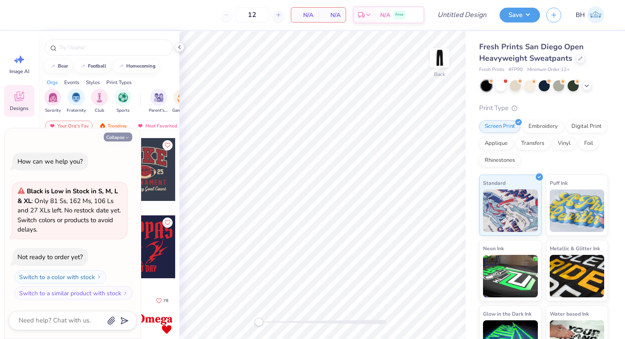
click at [121, 136] on button "Collapse" at bounding box center [118, 137] width 28 height 9
type textarea "x"
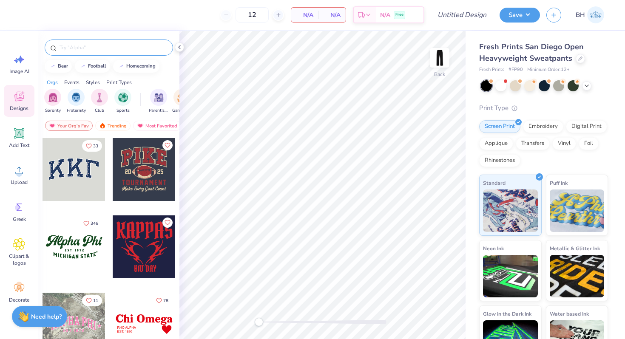
click at [89, 44] on input "text" at bounding box center [113, 47] width 109 height 9
type input "tke"
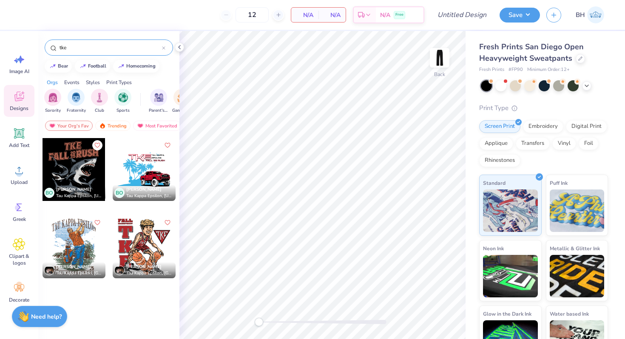
click at [145, 253] on div at bounding box center [144, 246] width 63 height 63
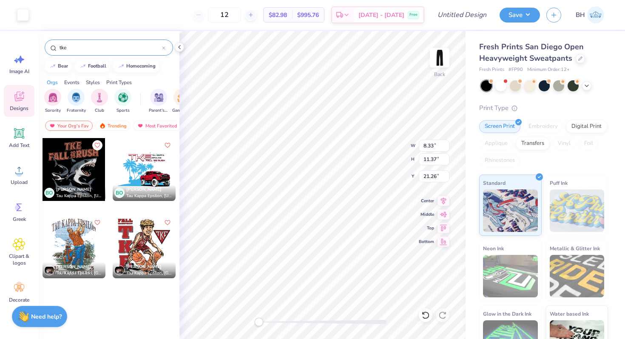
type input "8.33"
type input "11.37"
type input "21.26"
click at [333, 243] on li "Group" at bounding box center [348, 246] width 67 height 17
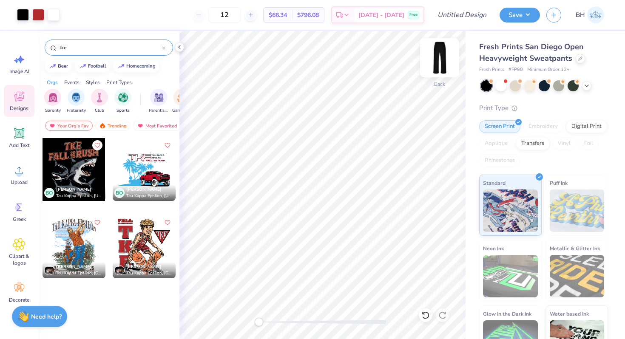
click at [444, 58] on img at bounding box center [439, 58] width 34 height 34
click at [442, 59] on img at bounding box center [439, 58] width 34 height 34
click at [139, 241] on div at bounding box center [144, 246] width 63 height 63
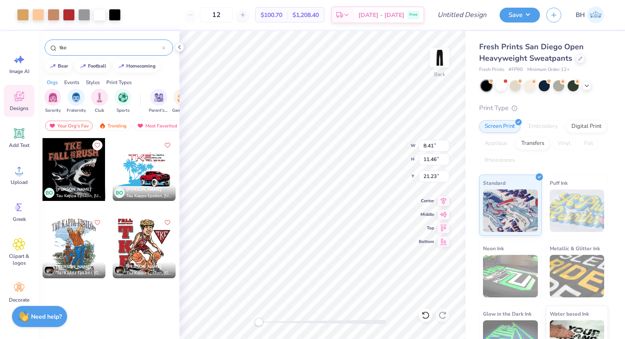
type input "8.41"
type input "11.46"
type input "21.23"
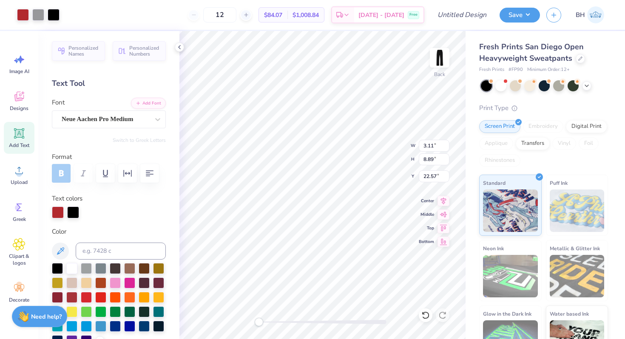
type input "23.13"
type input "26.08"
type input "4.43"
type input "3.93"
type input "24.90"
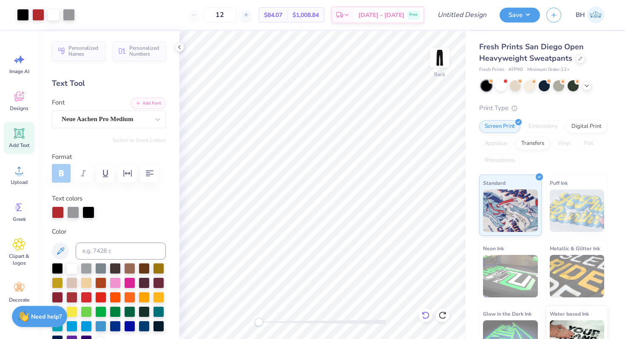
click at [426, 315] on icon at bounding box center [425, 315] width 9 height 9
click at [442, 312] on icon at bounding box center [442, 315] width 9 height 9
click at [442, 312] on icon at bounding box center [442, 316] width 7 height 8
type input "32.27"
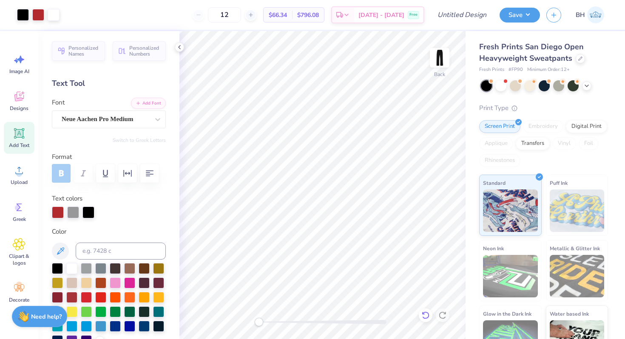
click at [427, 315] on icon at bounding box center [425, 315] width 9 height 9
click at [437, 55] on img at bounding box center [439, 58] width 34 height 34
click at [445, 52] on img at bounding box center [439, 57] width 17 height 17
click at [442, 67] on img at bounding box center [439, 58] width 34 height 34
click at [17, 252] on div "Clipart & logos" at bounding box center [19, 252] width 31 height 39
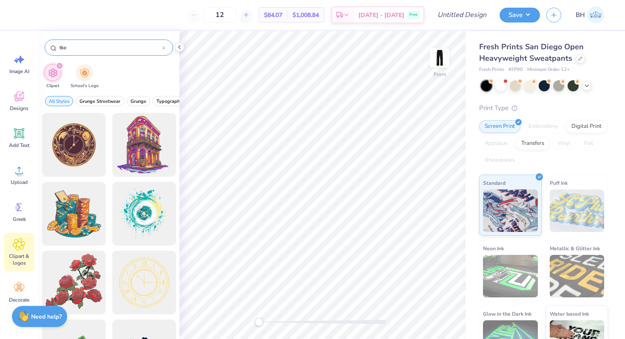
type input "tke"
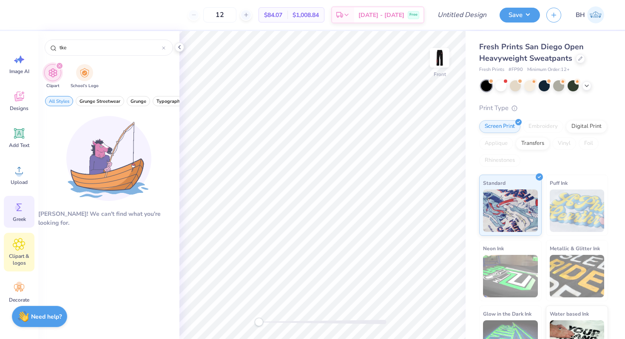
click at [21, 207] on icon at bounding box center [19, 207] width 13 height 13
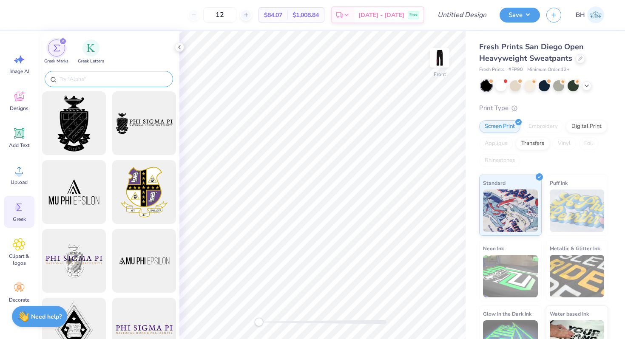
click at [85, 76] on input "text" at bounding box center [113, 79] width 109 height 9
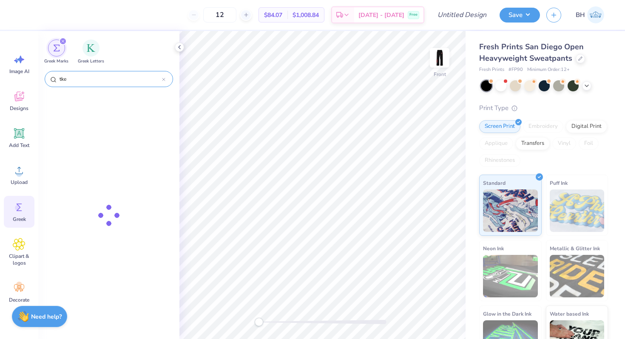
type input "tke"
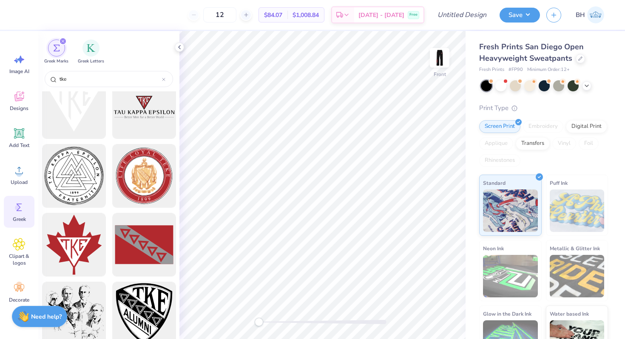
scroll to position [509, 0]
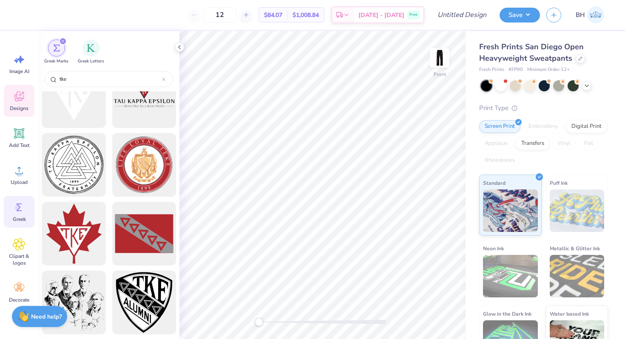
click at [26, 111] on span "Designs" at bounding box center [19, 108] width 19 height 7
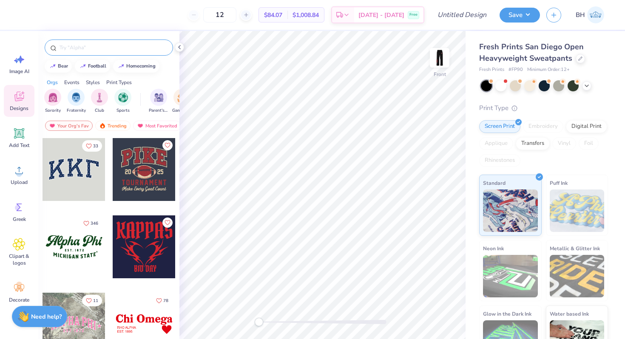
click at [74, 45] on input "text" at bounding box center [113, 47] width 109 height 9
type input "tke"
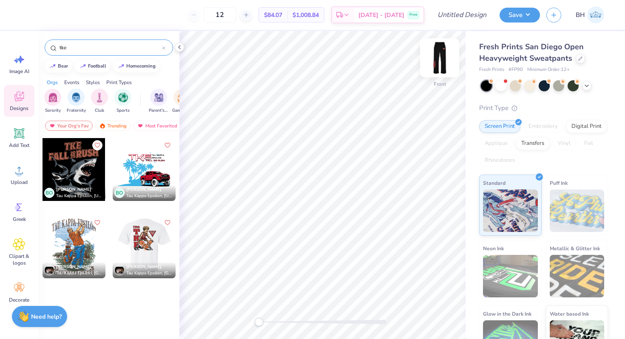
click at [437, 57] on img at bounding box center [439, 58] width 34 height 34
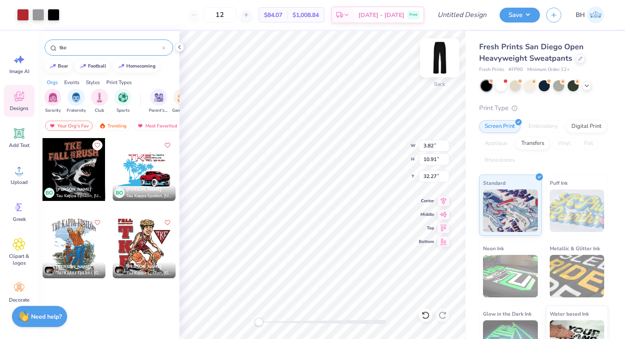
click at [439, 63] on img at bounding box center [439, 58] width 34 height 34
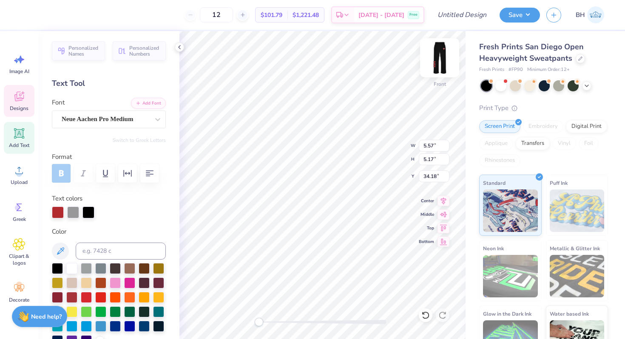
type input "5.57"
type input "5.17"
type input "34.18"
type input "11.85"
type input "5.13"
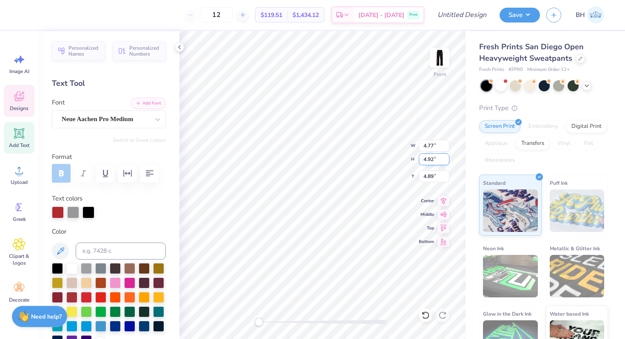
type input "4.77"
type input "5.04"
drag, startPoint x: 432, startPoint y: 158, endPoint x: 427, endPoint y: 158, distance: 5.5
click at [427, 158] on input "4.77" at bounding box center [434, 159] width 31 height 12
type input "4.92"
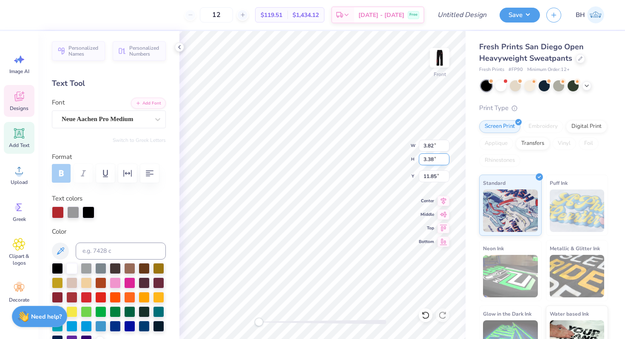
click at [411, 162] on div "Front W 3.82 3.82 " H 3.38 3.38 " Y 11.85 11.85 " Center Middle Top Bottom" at bounding box center [322, 185] width 286 height 308
click at [431, 159] on input "3.38" at bounding box center [434, 159] width 31 height 12
click at [438, 159] on input "4.92" at bounding box center [434, 159] width 31 height 12
type input "4.92"
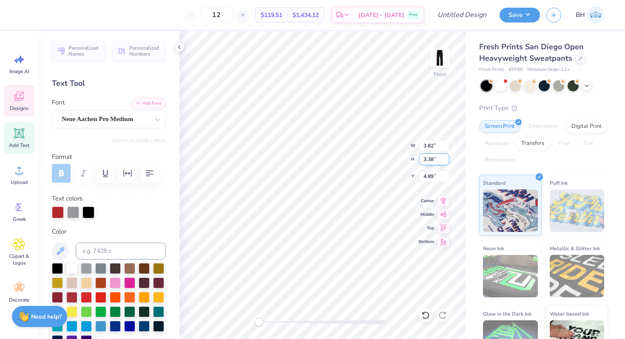
drag, startPoint x: 435, startPoint y: 160, endPoint x: 425, endPoint y: 160, distance: 9.8
click at [425, 160] on input "3.38" at bounding box center [434, 159] width 31 height 12
type input "3"
type input "4.92"
drag, startPoint x: 433, startPoint y: 159, endPoint x: 420, endPoint y: 159, distance: 12.8
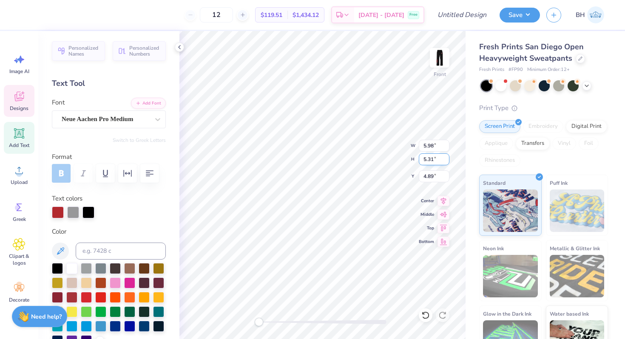
click at [420, 159] on input "5.31" at bounding box center [434, 159] width 31 height 12
type input "4.92"
click at [447, 162] on input "5.3" at bounding box center [434, 159] width 31 height 12
click at [447, 162] on input "5.29" at bounding box center [434, 159] width 31 height 12
click at [447, 162] on input "5.28" at bounding box center [434, 159] width 31 height 12
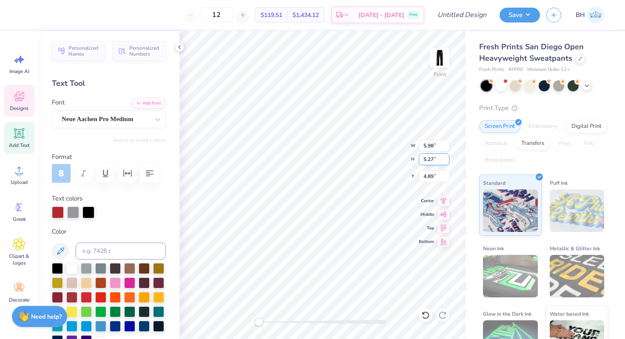
click at [447, 162] on input "5.27" at bounding box center [434, 159] width 31 height 12
click at [447, 162] on input "5.26" at bounding box center [434, 159] width 31 height 12
click at [447, 162] on input "5.25" at bounding box center [434, 159] width 31 height 12
click at [447, 162] on input "5.24" at bounding box center [434, 159] width 31 height 12
click at [447, 162] on input "5.23" at bounding box center [434, 159] width 31 height 12
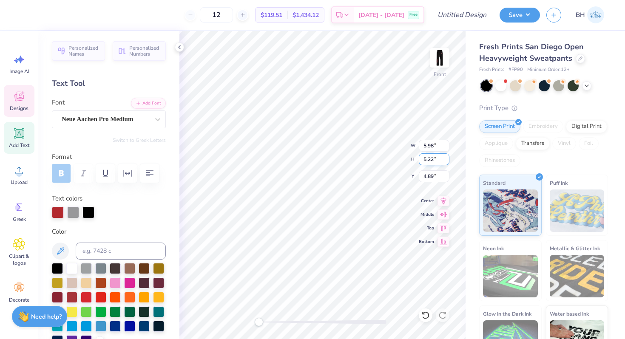
click at [447, 162] on input "5.22" at bounding box center [434, 159] width 31 height 12
click at [447, 162] on input "5.21" at bounding box center [434, 159] width 31 height 12
click at [447, 162] on input "5.2" at bounding box center [434, 159] width 31 height 12
click at [447, 162] on input "5.19" at bounding box center [434, 159] width 31 height 12
click at [447, 162] on input "5.18" at bounding box center [434, 159] width 31 height 12
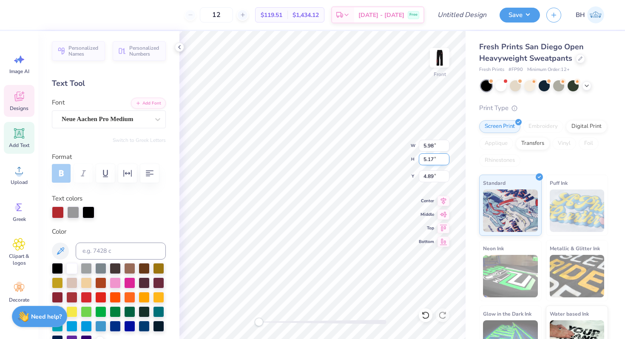
click at [447, 162] on input "5.17" at bounding box center [434, 159] width 31 height 12
click at [447, 162] on input "5.16" at bounding box center [434, 159] width 31 height 12
click at [447, 162] on input "5.15" at bounding box center [434, 159] width 31 height 12
click at [447, 162] on input "5.14" at bounding box center [434, 159] width 31 height 12
click at [447, 162] on input "5.13" at bounding box center [434, 159] width 31 height 12
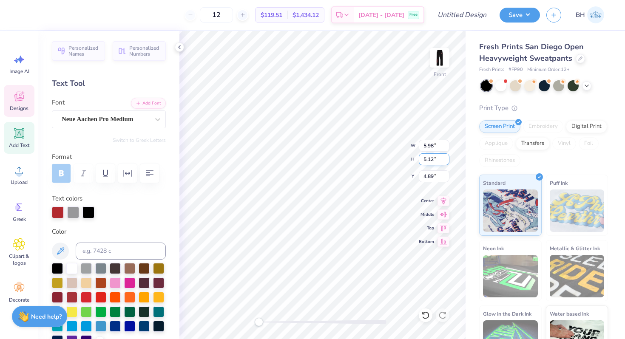
click at [447, 162] on input "5.12" at bounding box center [434, 159] width 31 height 12
click at [447, 162] on input "5.11" at bounding box center [434, 159] width 31 height 12
click at [447, 162] on input "5.1" at bounding box center [434, 159] width 31 height 12
click at [447, 162] on input "5.09" at bounding box center [434, 159] width 31 height 12
click at [447, 162] on input "5.08" at bounding box center [434, 159] width 31 height 12
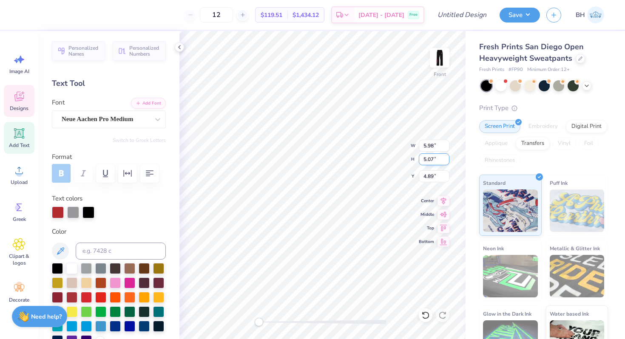
click at [447, 162] on input "5.07" at bounding box center [434, 159] width 31 height 12
click at [447, 162] on input "5.06" at bounding box center [434, 159] width 31 height 12
click at [447, 162] on input "5.05" at bounding box center [434, 159] width 31 height 12
click at [447, 162] on input "5.04" at bounding box center [434, 159] width 31 height 12
click at [447, 162] on input "5.03" at bounding box center [434, 159] width 31 height 12
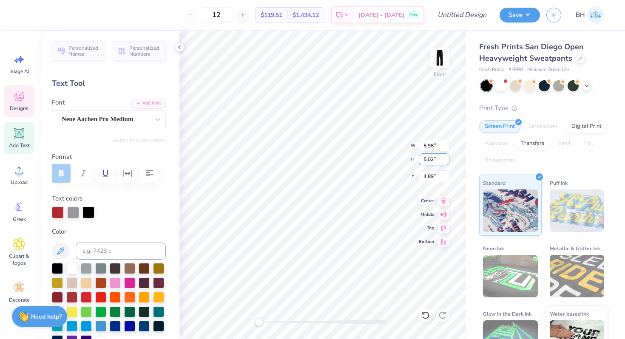
click at [447, 162] on input "5.02" at bounding box center [434, 159] width 31 height 12
click at [447, 162] on input "5.01" at bounding box center [434, 159] width 31 height 12
click at [447, 162] on input "5" at bounding box center [434, 159] width 31 height 12
click at [447, 162] on input "4.99" at bounding box center [434, 159] width 31 height 12
click at [447, 162] on input "4.98" at bounding box center [434, 159] width 31 height 12
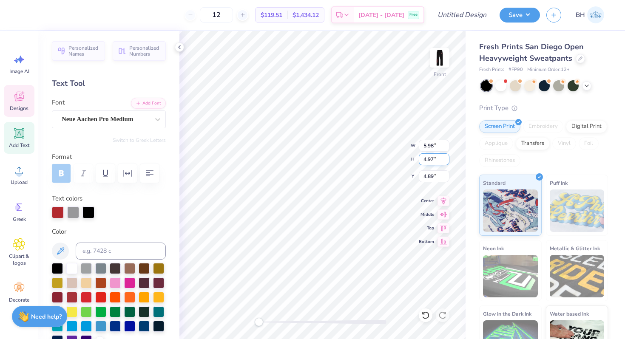
click at [447, 162] on input "4.97" at bounding box center [434, 159] width 31 height 12
click at [447, 162] on input "4.96" at bounding box center [434, 159] width 31 height 12
click at [447, 162] on input "4.95" at bounding box center [434, 159] width 31 height 12
click at [447, 162] on input "4.94" at bounding box center [434, 159] width 31 height 12
click at [447, 162] on input "4.93" at bounding box center [434, 159] width 31 height 12
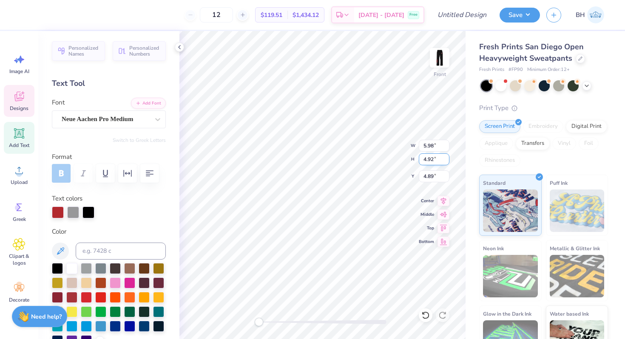
type input "4.92"
click at [447, 162] on input "4.92" at bounding box center [434, 159] width 31 height 12
click at [432, 158] on input "4.80" at bounding box center [434, 159] width 31 height 12
type input "4.92"
click at [434, 161] on input "4.80" at bounding box center [434, 159] width 31 height 12
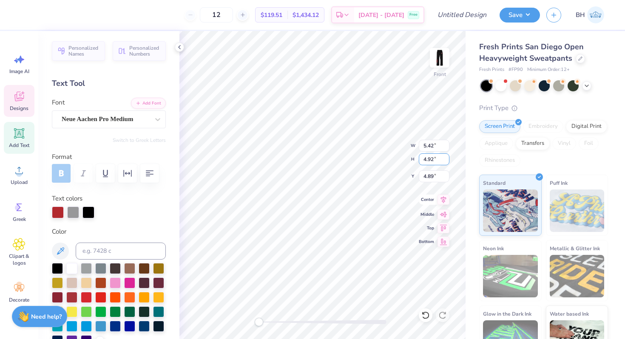
type input "4.92"
click at [444, 197] on icon at bounding box center [443, 200] width 12 height 10
type input "4.77"
type input "4.92"
type input "4.89"
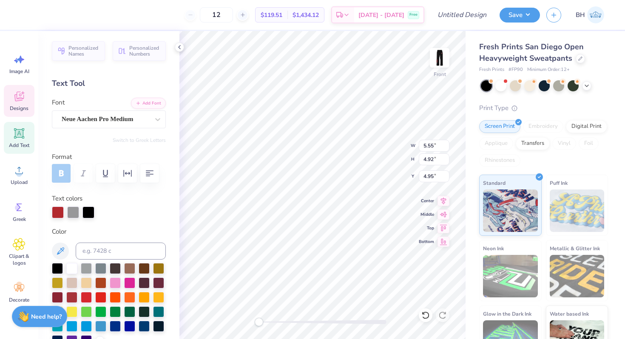
type input "4.77"
type input "4.89"
type input "8.49"
type input "3.59"
type input "5.97"
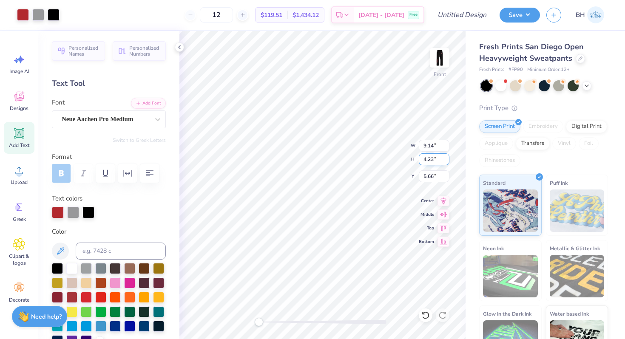
click at [372, 159] on div "Front W 9.14 9.14 " H 4.23 4.23 " Y 5.66 5.66 " Center Middle Top Bottom" at bounding box center [322, 185] width 286 height 308
drag, startPoint x: 433, startPoint y: 159, endPoint x: 428, endPoint y: 159, distance: 4.7
click at [428, 159] on input "4.92" at bounding box center [434, 159] width 31 height 12
type input "4.17"
type input "7.85"
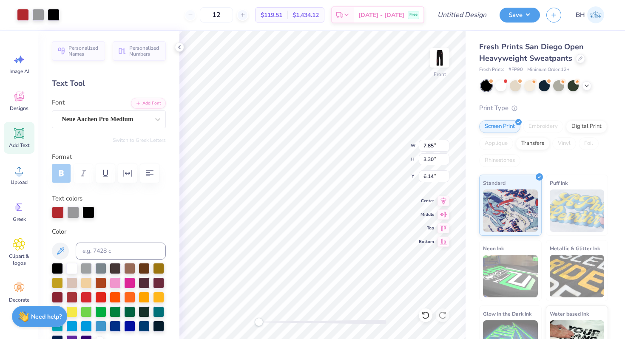
type input "3.30"
type input "5.72"
click at [441, 48] on div at bounding box center [439, 57] width 39 height 39
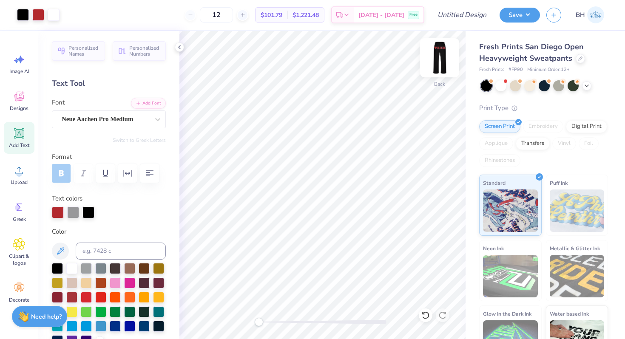
click at [443, 58] on img at bounding box center [439, 58] width 34 height 34
click at [442, 61] on img at bounding box center [439, 58] width 34 height 34
click at [433, 57] on img at bounding box center [439, 58] width 34 height 34
click at [54, 14] on div at bounding box center [54, 14] width 12 height 12
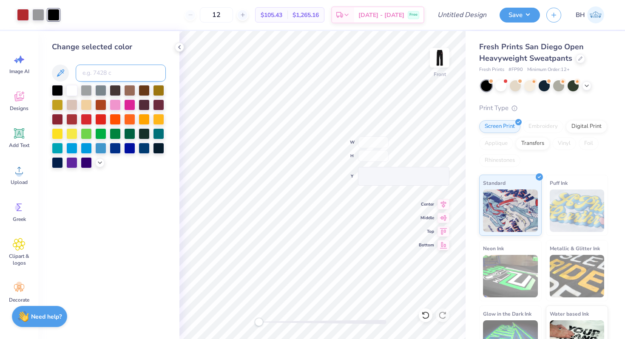
click at [90, 78] on input at bounding box center [121, 73] width 90 height 17
type input "1805"
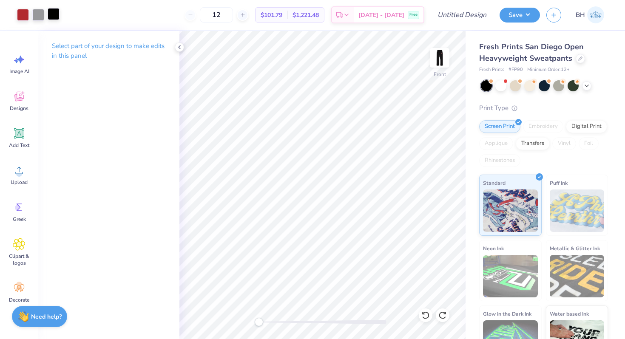
click at [51, 16] on div at bounding box center [54, 14] width 12 height 12
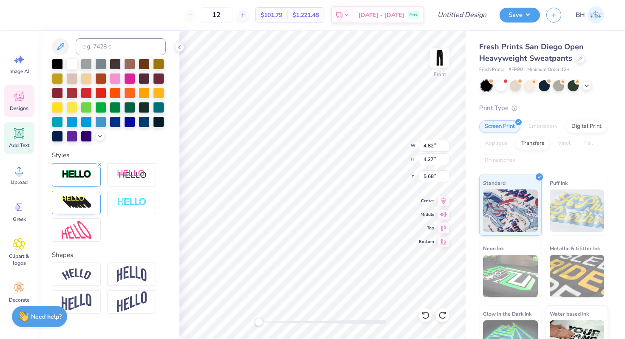
scroll to position [221, 0]
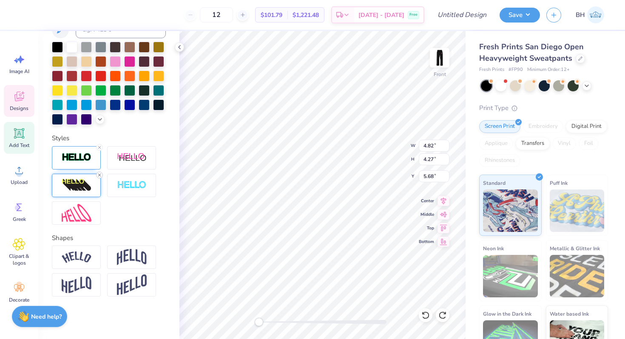
click at [99, 174] on icon at bounding box center [99, 175] width 5 height 5
click at [100, 174] on icon at bounding box center [99, 175] width 5 height 5
click at [99, 176] on icon at bounding box center [99, 175] width 5 height 5
click at [101, 172] on div at bounding box center [99, 175] width 7 height 7
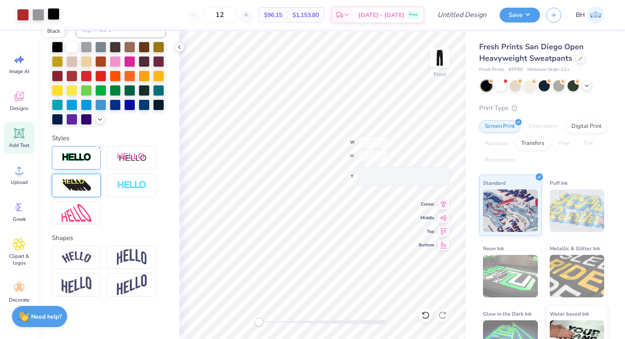
click at [57, 17] on div at bounding box center [54, 14] width 12 height 12
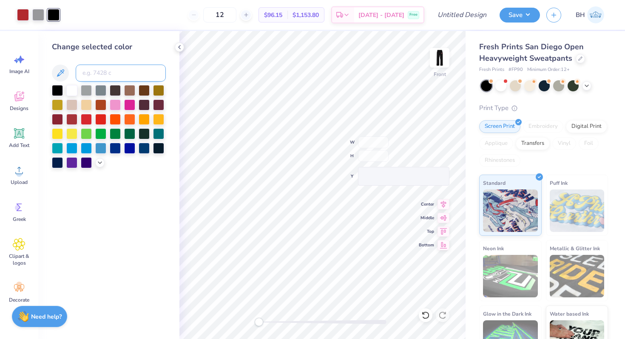
click at [93, 69] on input at bounding box center [121, 73] width 90 height 17
type input "1805"
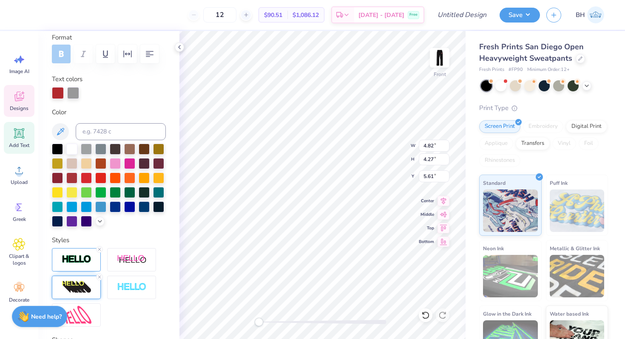
scroll to position [156, 0]
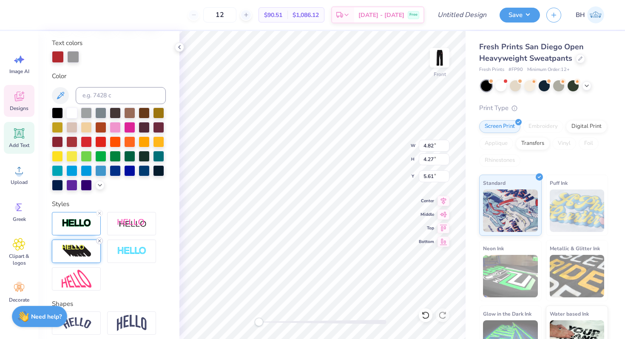
click at [100, 239] on icon at bounding box center [99, 240] width 5 height 5
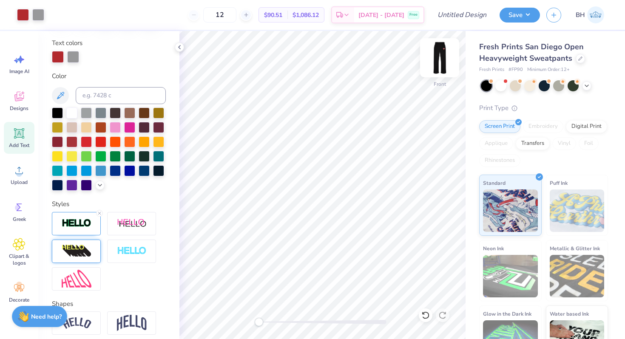
click at [437, 57] on img at bounding box center [439, 58] width 34 height 34
click at [436, 57] on img at bounding box center [439, 58] width 34 height 34
click at [444, 59] on img at bounding box center [439, 58] width 34 height 34
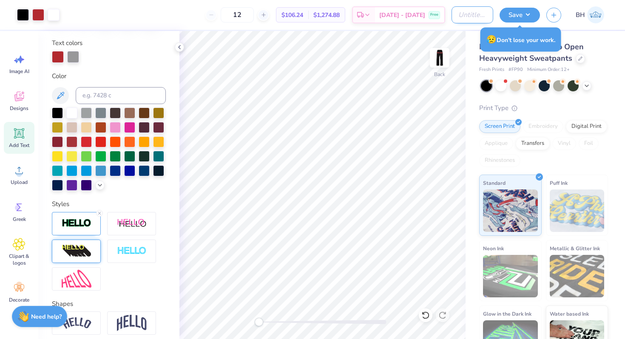
click at [451, 16] on input "Design Title" at bounding box center [472, 14] width 42 height 17
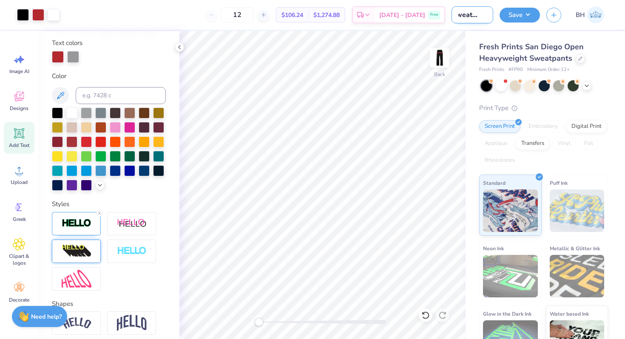
scroll to position [0, 9]
type input "Sweatpants"
click at [518, 18] on button "Save" at bounding box center [519, 13] width 40 height 15
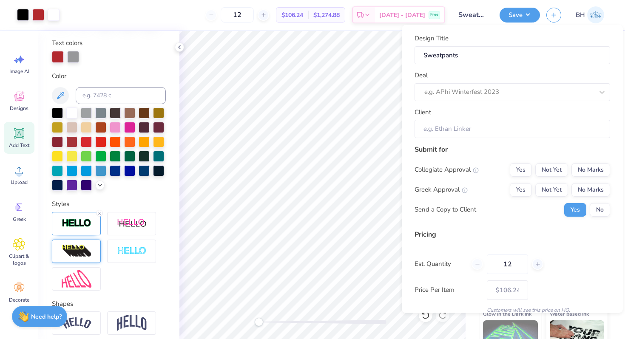
click at [521, 78] on div "Deal e.g. APhi Winterfest 2023" at bounding box center [512, 86] width 196 height 31
click at [514, 90] on div at bounding box center [500, 91] width 152 height 11
click at [468, 113] on div "TKE Fall Merch" at bounding box center [512, 115] width 189 height 14
type input "tke"
type input "[PERSON_NAME]"
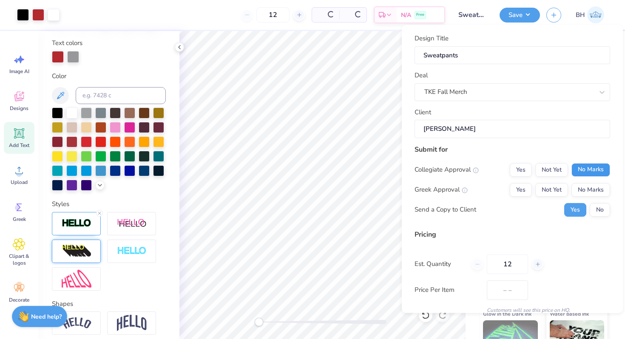
click at [589, 170] on button "No Marks" at bounding box center [590, 170] width 39 height 14
click at [518, 192] on button "Yes" at bounding box center [521, 190] width 22 height 14
click at [601, 211] on button "No" at bounding box center [600, 210] width 20 height 14
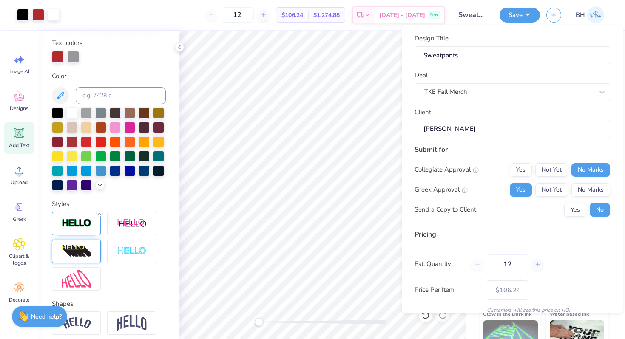
scroll to position [36, 0]
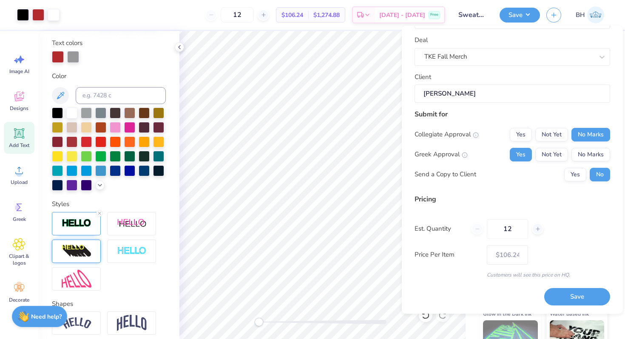
click at [570, 306] on div "Design Title Sweatpants Deal TKE Fall Merch Client [PERSON_NAME] Submit for Col…" at bounding box center [512, 170] width 221 height 288
click at [570, 297] on button "Save" at bounding box center [577, 297] width 66 height 17
type input "– –"
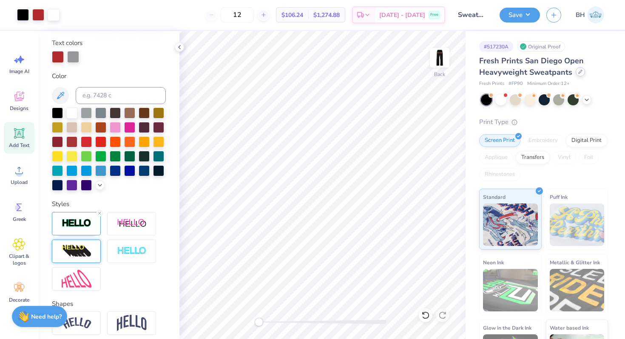
click at [583, 71] on div at bounding box center [580, 71] width 9 height 9
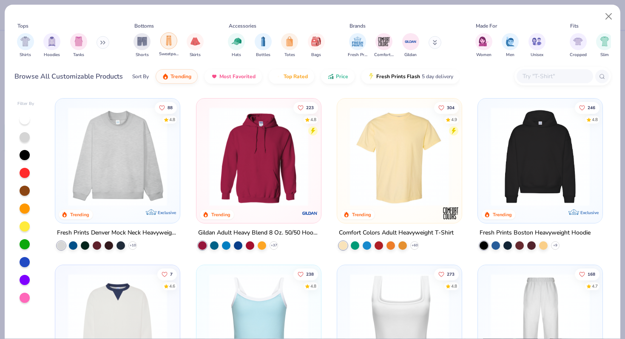
click at [168, 40] on img "filter for Sweatpants" at bounding box center [168, 41] width 9 height 10
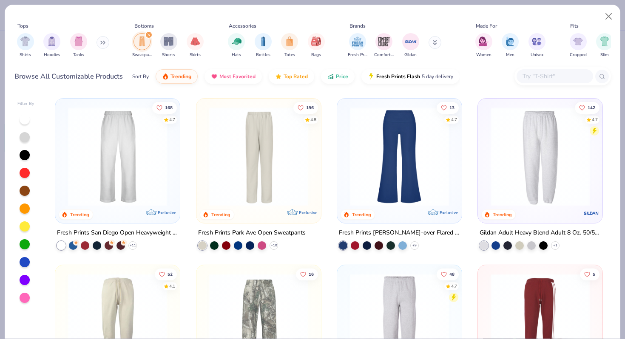
click at [546, 248] on div "+ 1" at bounding box center [519, 245] width 80 height 9
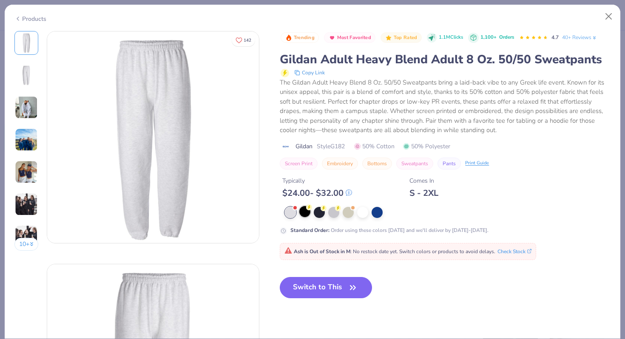
click at [311, 210] on icon at bounding box center [309, 207] width 6 height 6
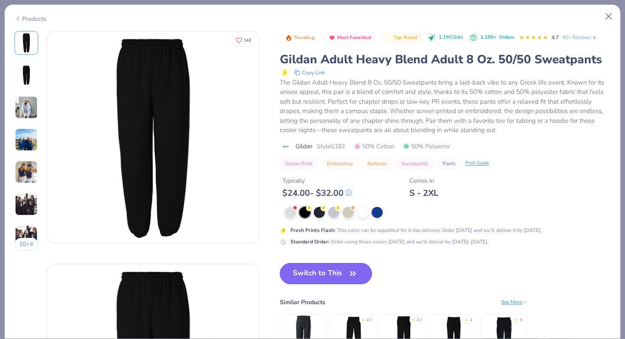
click at [309, 277] on button "Switch to This" at bounding box center [326, 273] width 92 height 21
click at [314, 276] on button "Switch to This" at bounding box center [326, 273] width 92 height 21
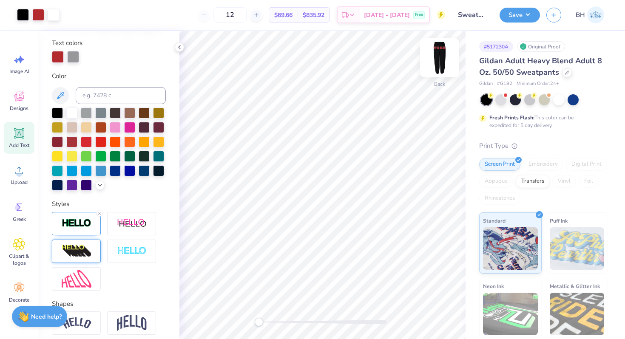
click at [441, 57] on img at bounding box center [439, 58] width 34 height 34
click at [567, 73] on icon at bounding box center [567, 72] width 4 height 4
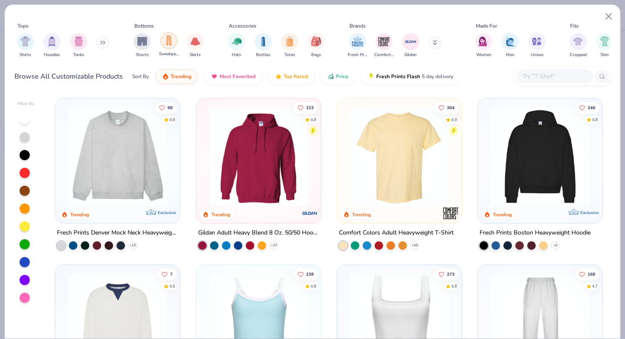
click at [167, 44] on img "filter for Sweatpants" at bounding box center [168, 41] width 9 height 10
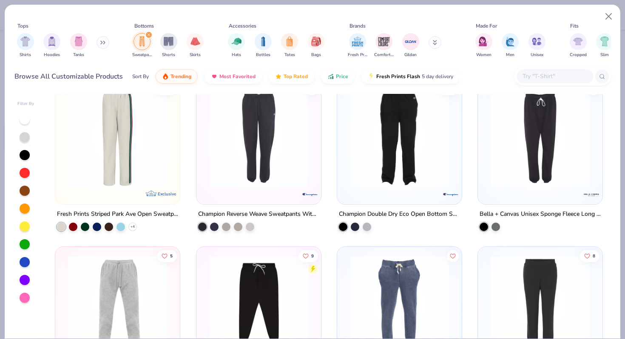
scroll to position [795, 0]
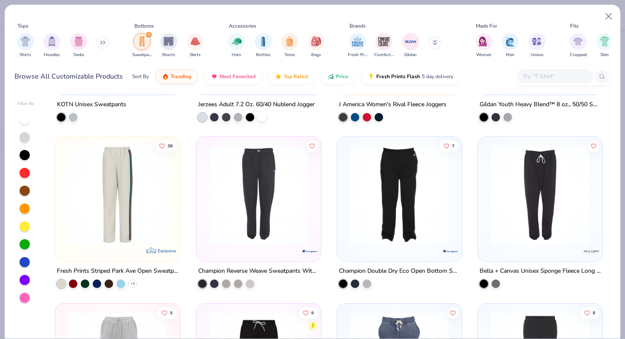
click at [419, 196] on img at bounding box center [400, 194] width 108 height 99
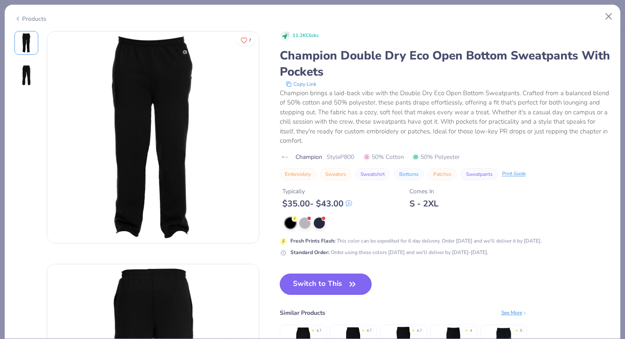
click at [317, 288] on button "Switch to This" at bounding box center [326, 284] width 92 height 21
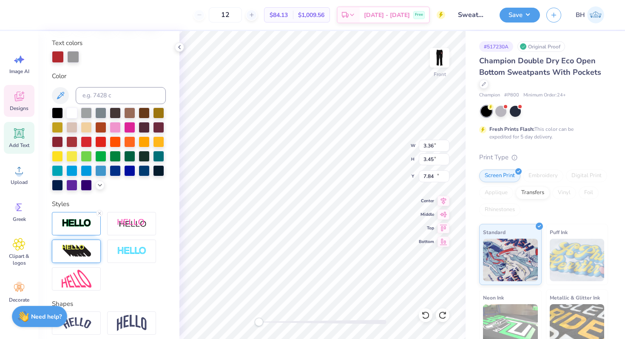
type input "15.48"
click at [383, 158] on div "Front W 3.36 3.36 " H 3.45 3.45 " Y 6.07 6.07 " Center Middle Top Bottom" at bounding box center [322, 185] width 286 height 308
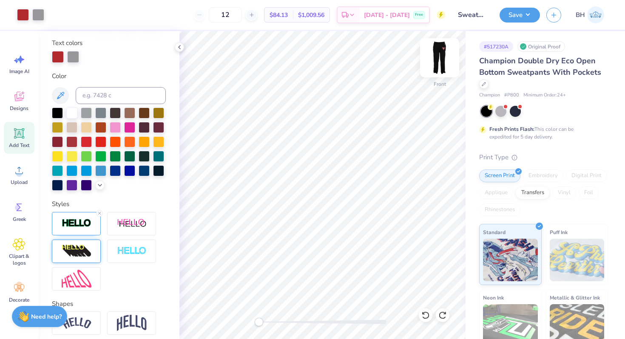
click at [439, 60] on img at bounding box center [439, 58] width 34 height 34
click at [484, 84] on icon at bounding box center [484, 83] width 4 height 4
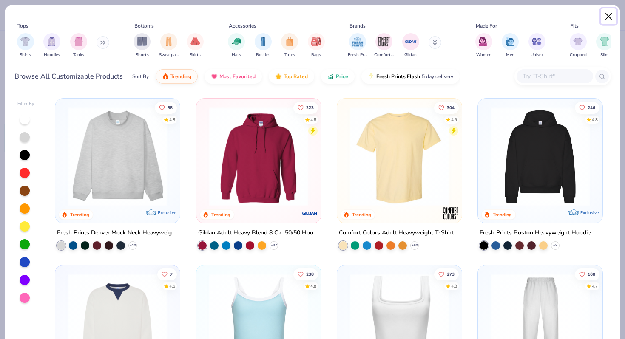
click at [606, 16] on button "Close" at bounding box center [609, 17] width 16 height 16
